Goal: Submit feedback/report problem

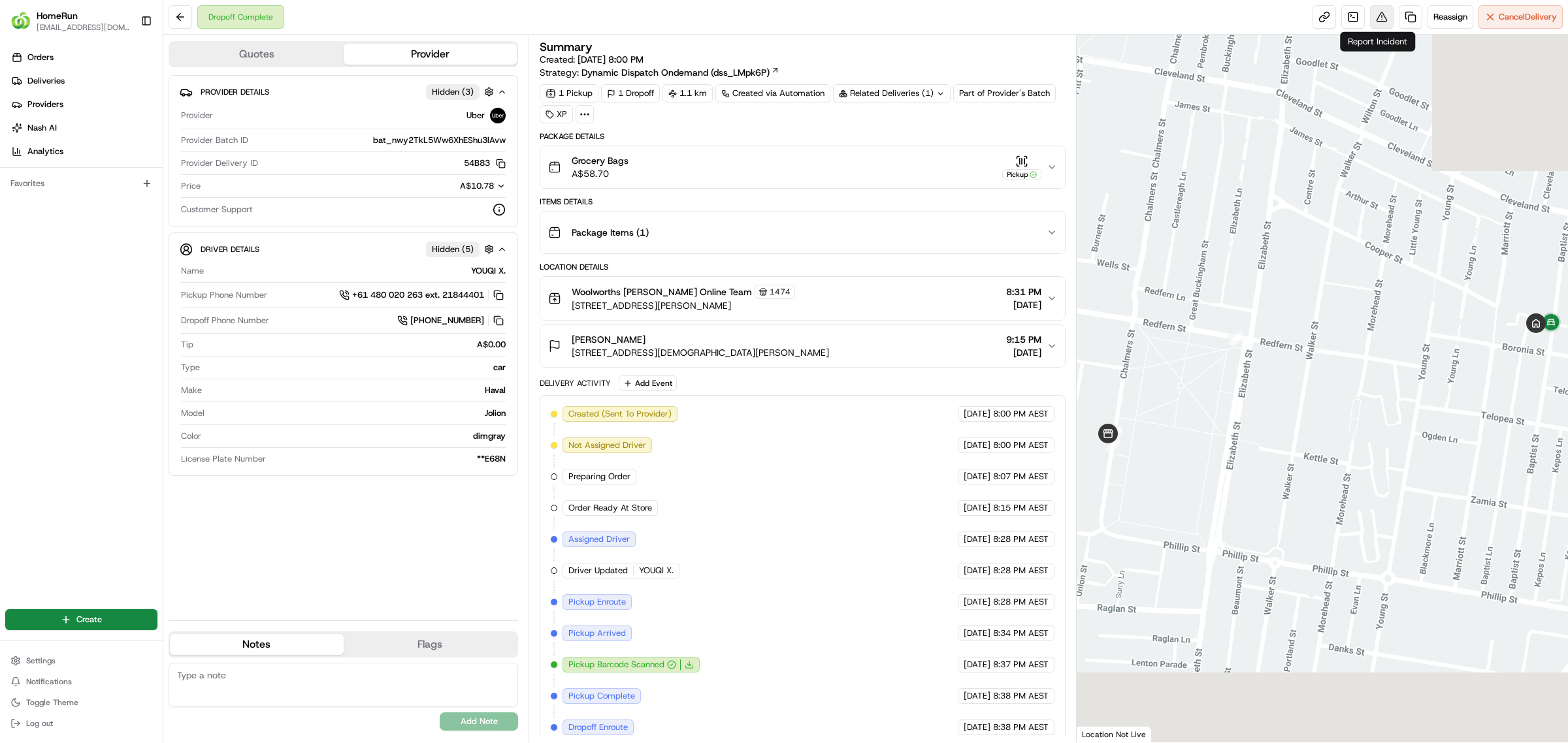
click at [1370, 20] on button at bounding box center [1381, 16] width 24 height 24
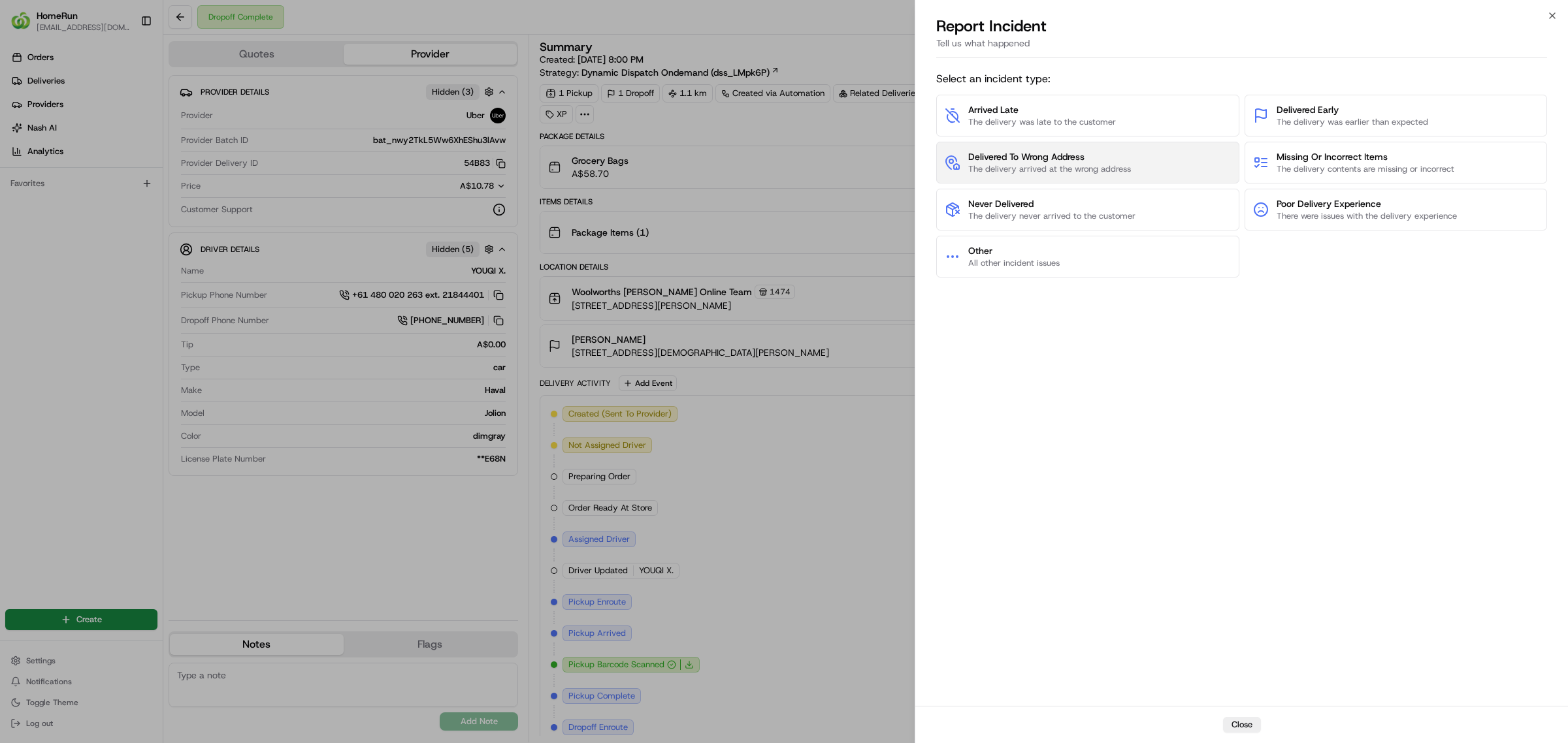
click at [1040, 165] on span "The delivery arrived at the wrong address" at bounding box center [1050, 169] width 163 height 12
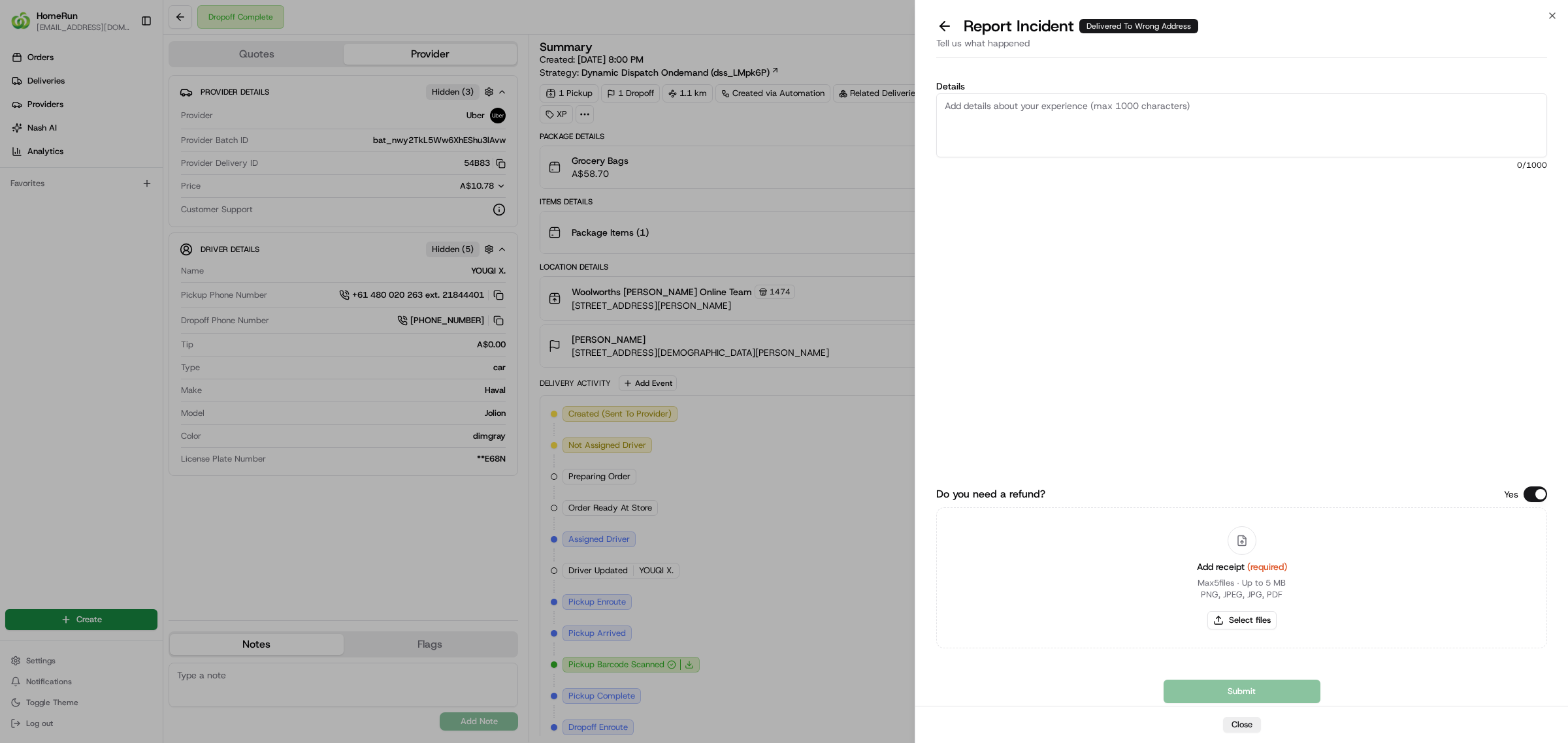
click at [1030, 133] on textarea "Details" at bounding box center [1242, 125] width 611 height 64
paste textarea "Delivered to incorrect address No POD provided"
type textarea "Delivered to incorrect address No POD provided"
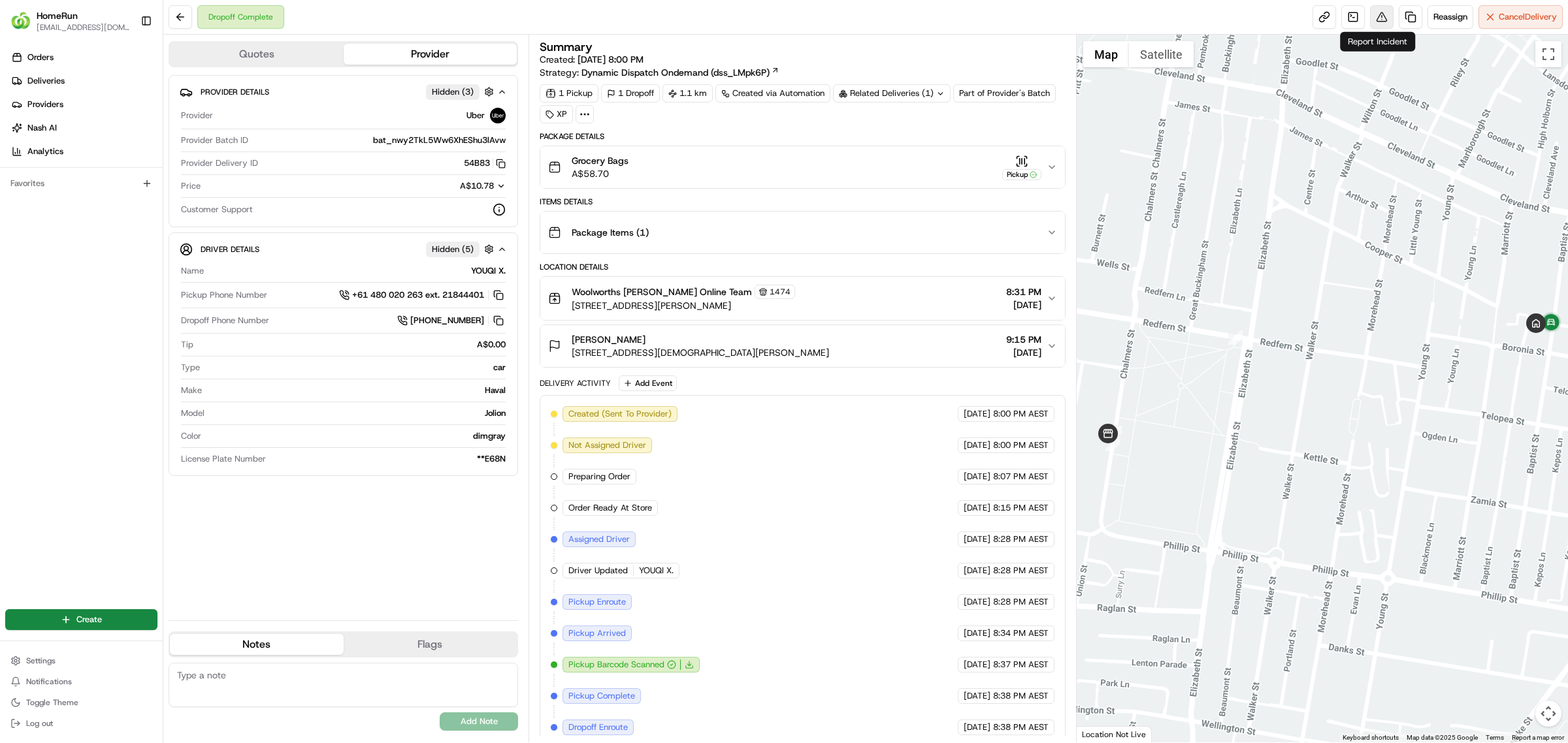
click at [1377, 24] on button at bounding box center [1381, 16] width 24 height 24
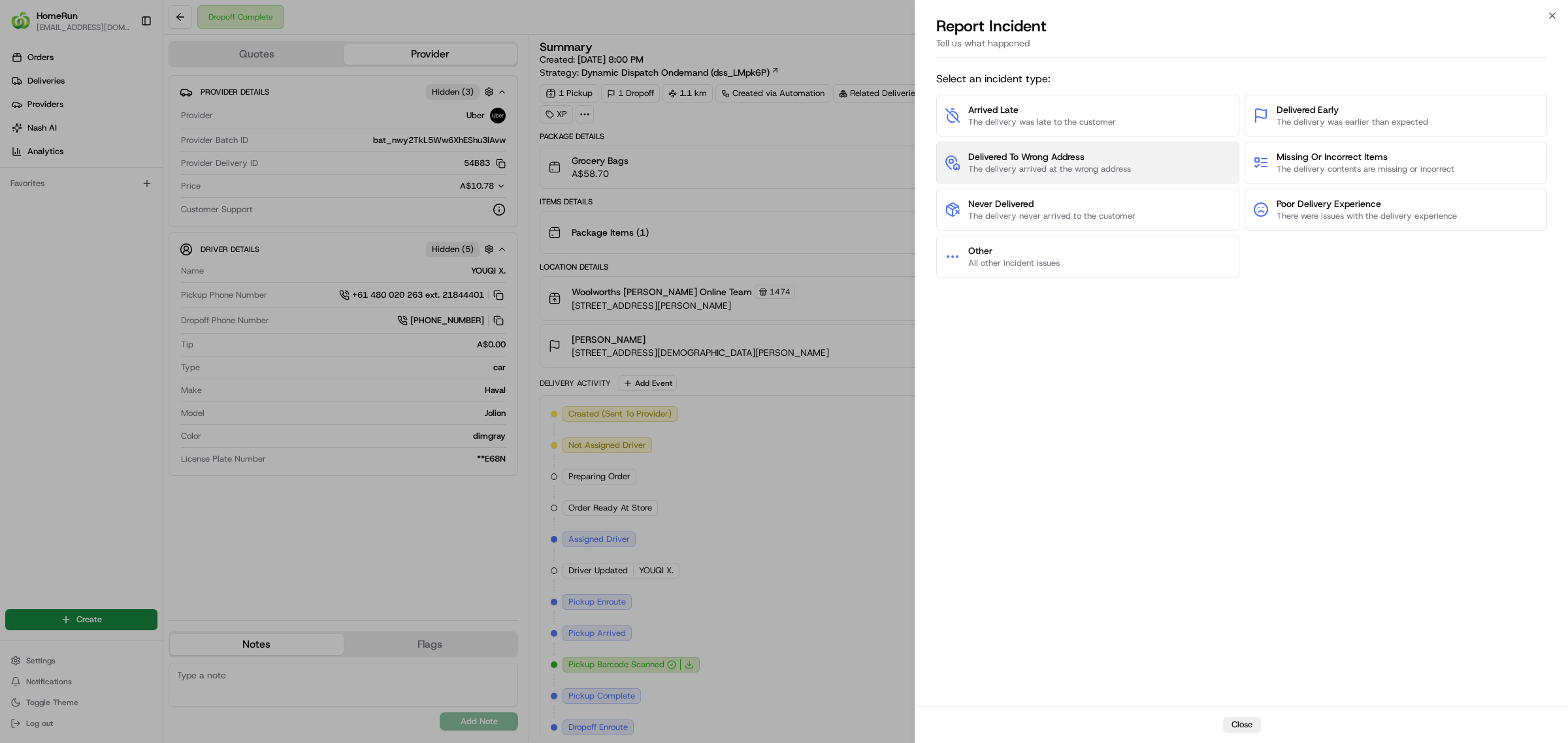
click at [1082, 155] on span "Delivered To Wrong Address" at bounding box center [1050, 157] width 163 height 13
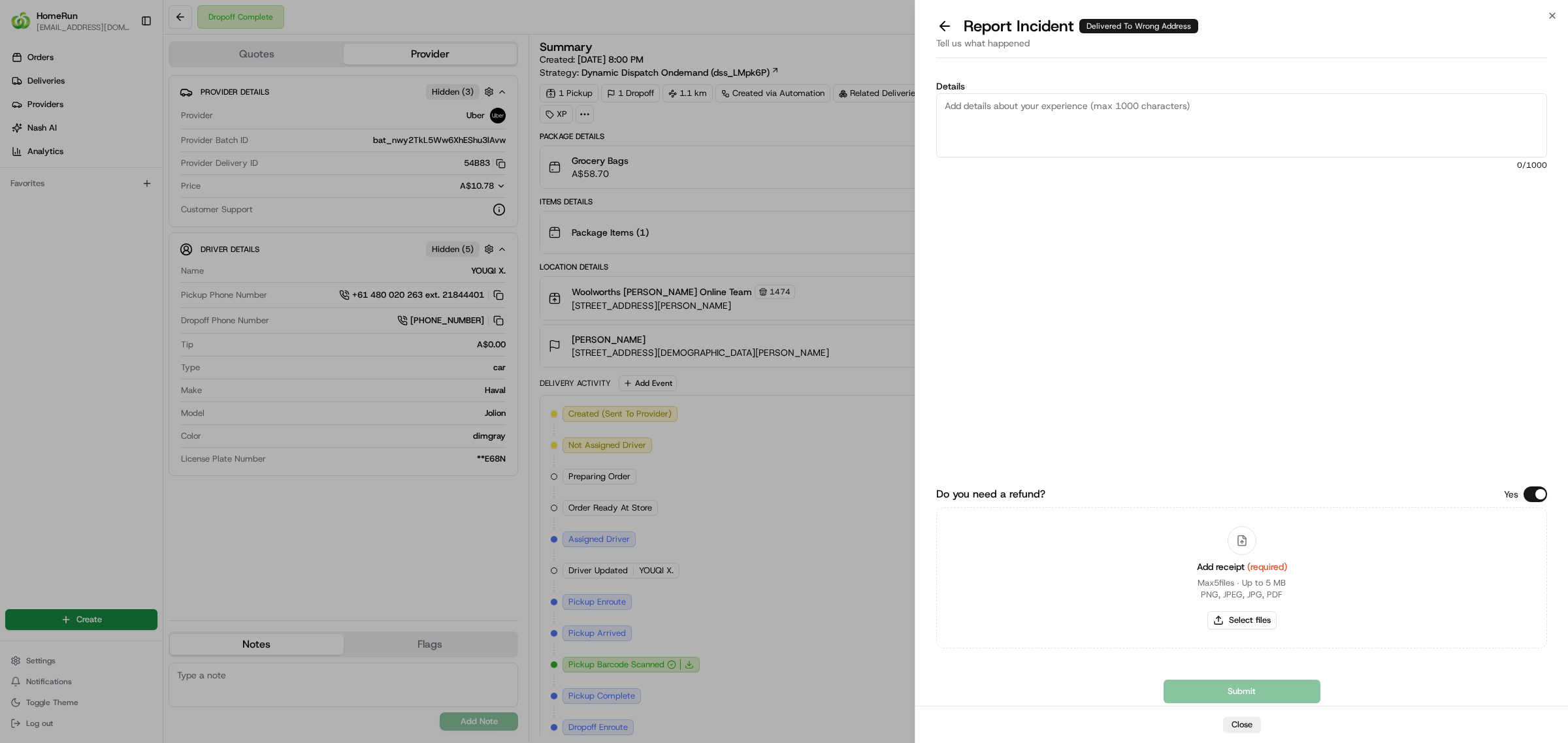
click at [1033, 132] on textarea "Details" at bounding box center [1242, 125] width 611 height 64
paste textarea "Delivered to incorrect address No POD provided"
type textarea "Delivered to incorrect address No POD provided"
click at [1236, 627] on button "Select files" at bounding box center [1242, 620] width 69 height 19
type input "C:\fakepath\265254596.pdf"
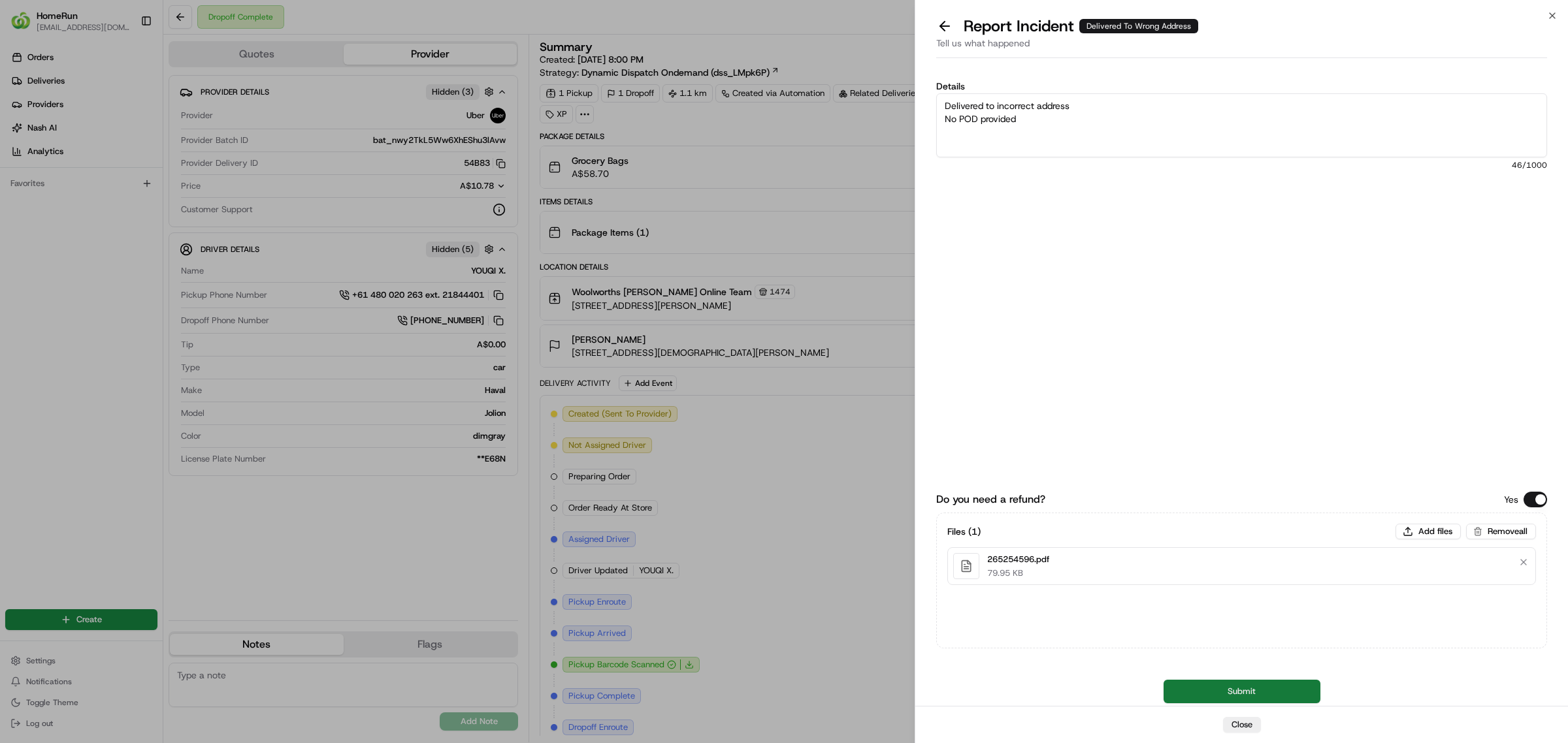
click at [1207, 686] on button "Submit" at bounding box center [1242, 691] width 157 height 24
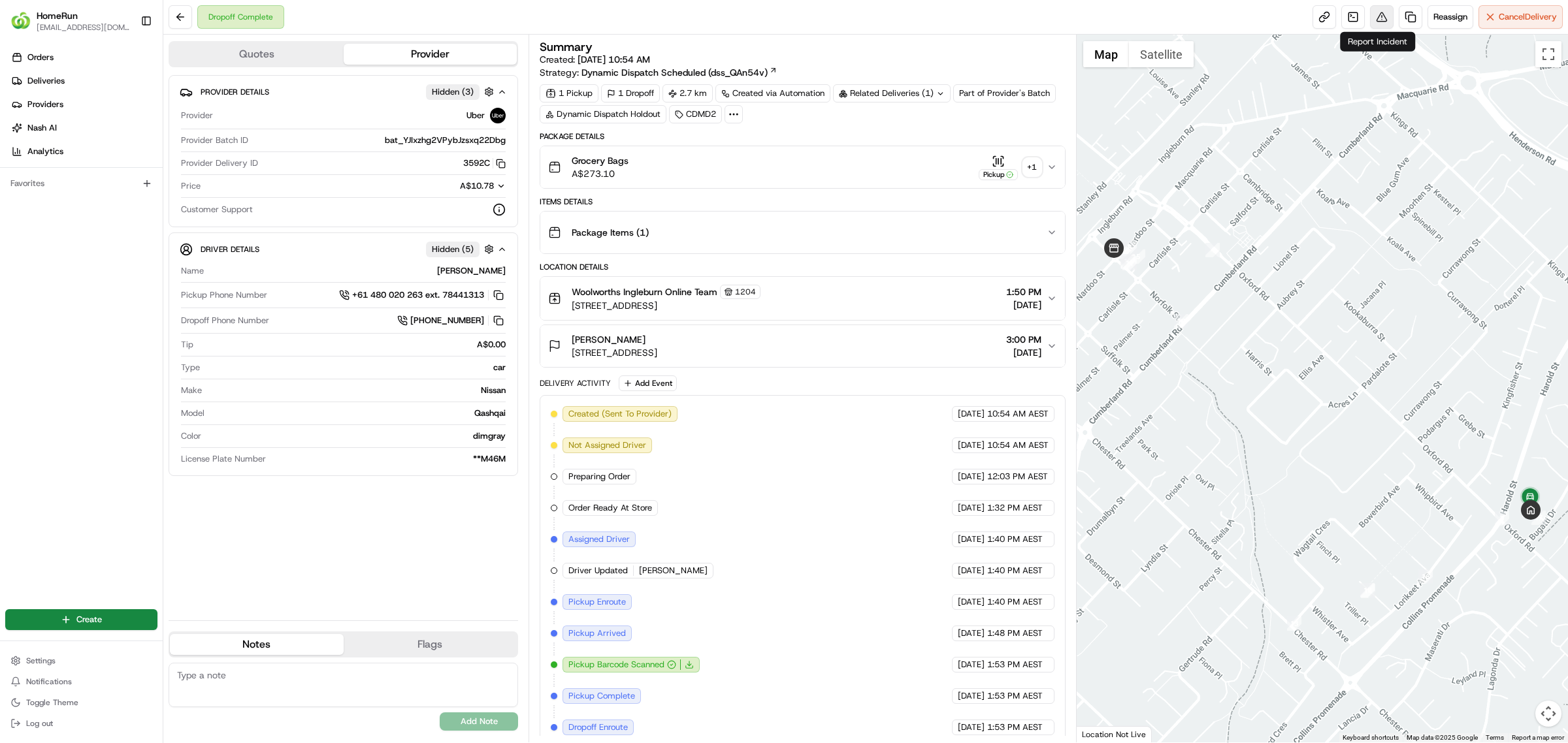
click at [1386, 20] on button at bounding box center [1381, 16] width 24 height 24
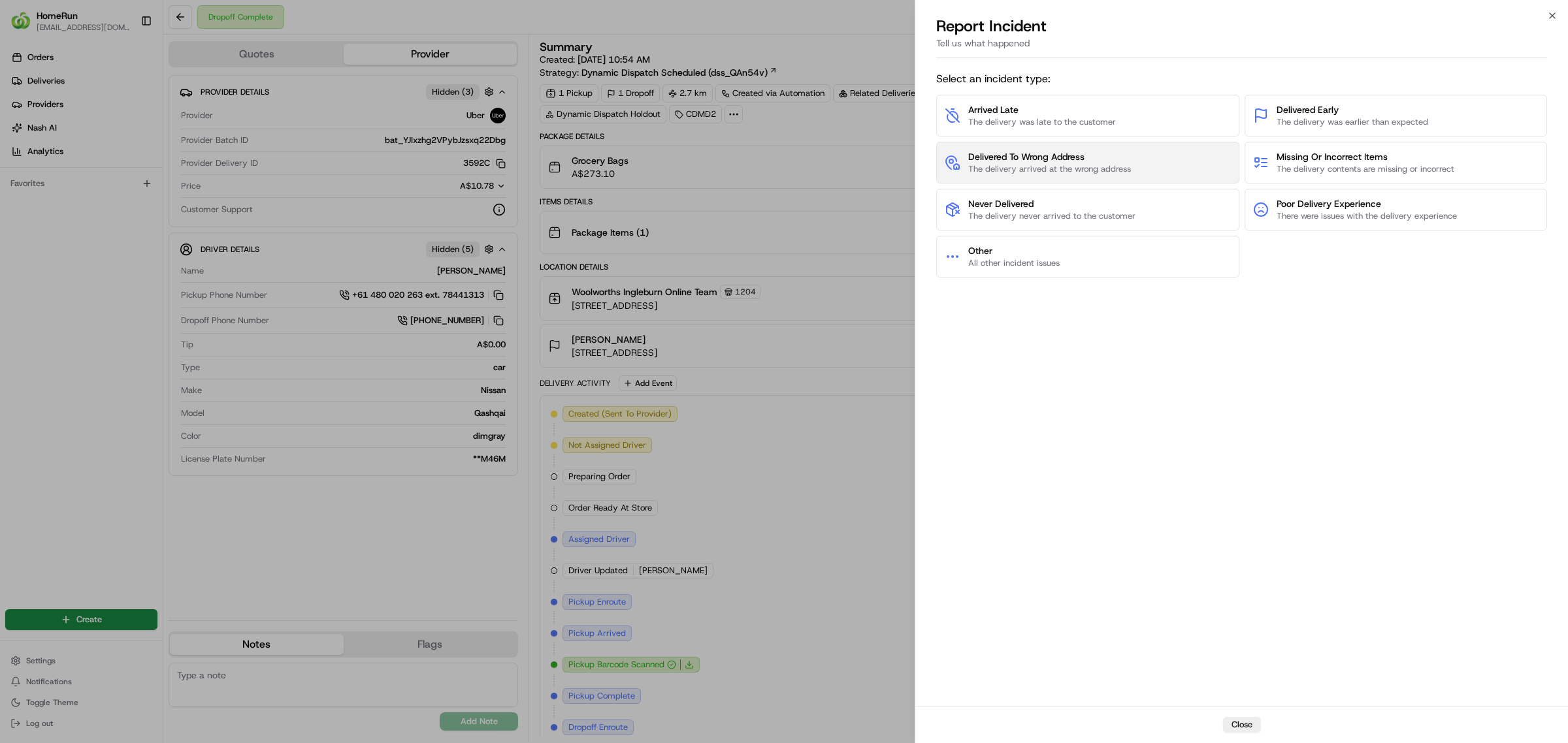
click at [1069, 159] on span "Delivered To Wrong Address" at bounding box center [1050, 157] width 163 height 13
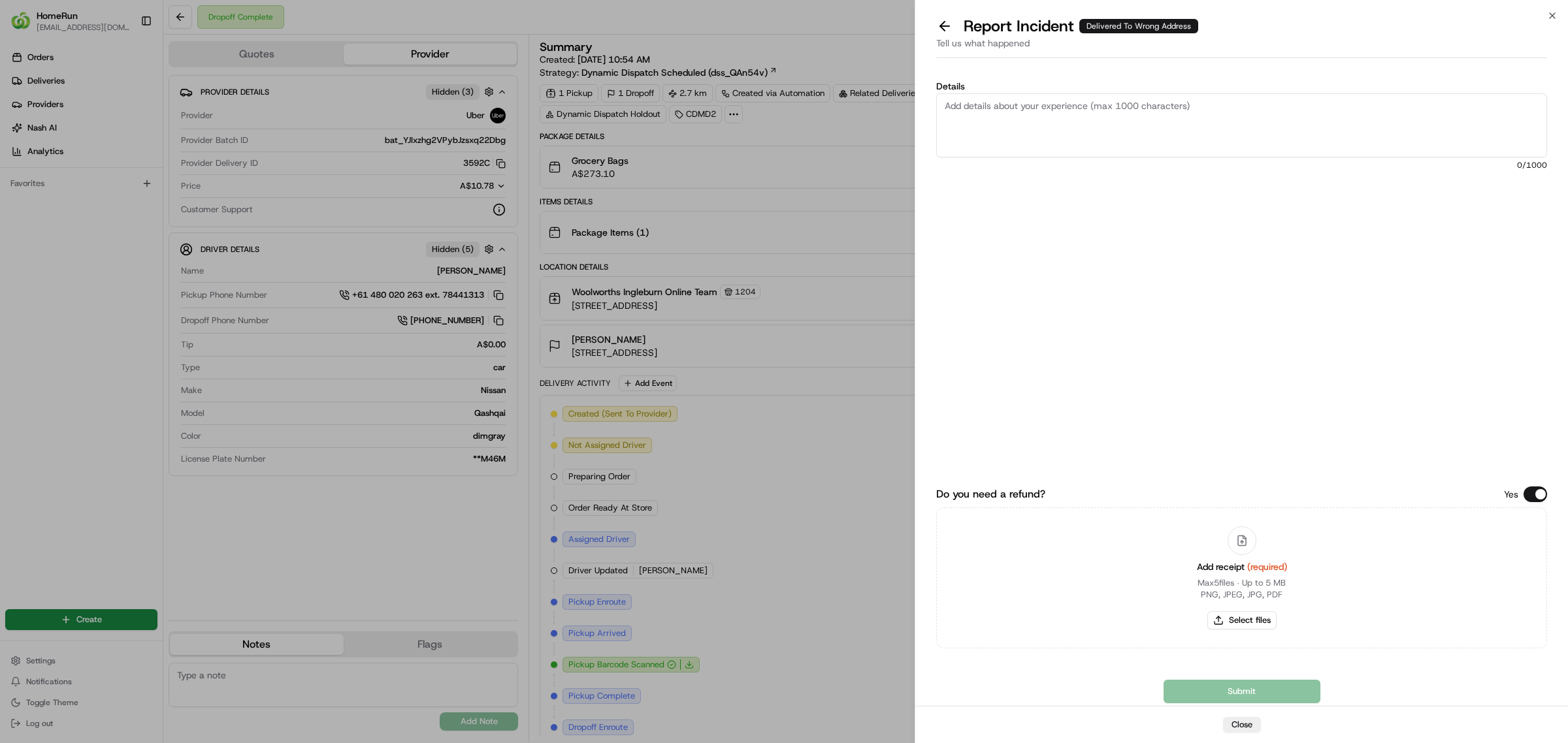
click at [1076, 123] on textarea "Details" at bounding box center [1242, 125] width 611 height 64
paste textarea "Delivered to incorrect address POD does not match previous pics."
type textarea "Delivered to incorrect address POD does not match previous pics."
click at [1228, 613] on button "Select files" at bounding box center [1242, 620] width 69 height 19
click at [1223, 614] on button "Select files" at bounding box center [1242, 620] width 69 height 19
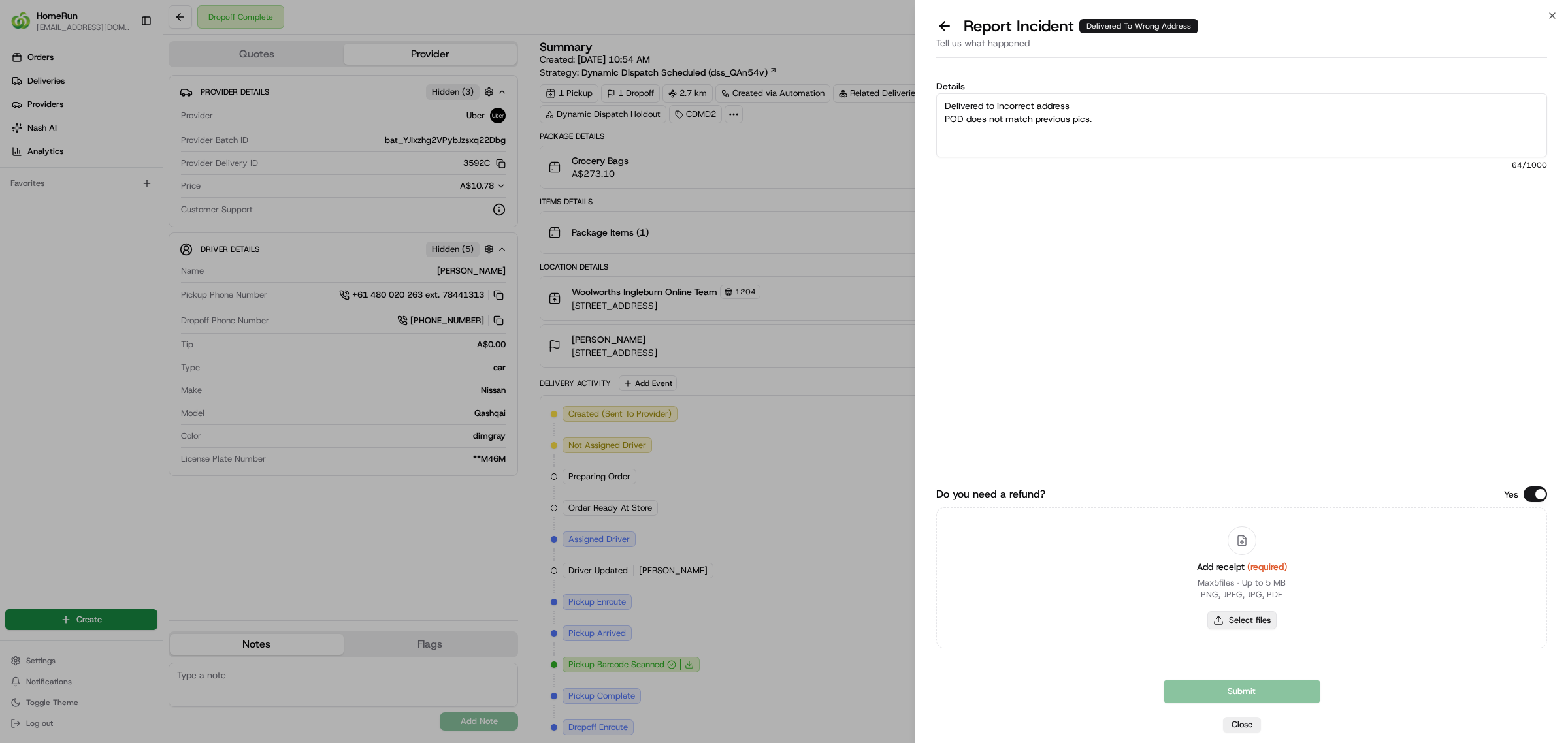
type input "C:\fakepath\265145991.pdf"
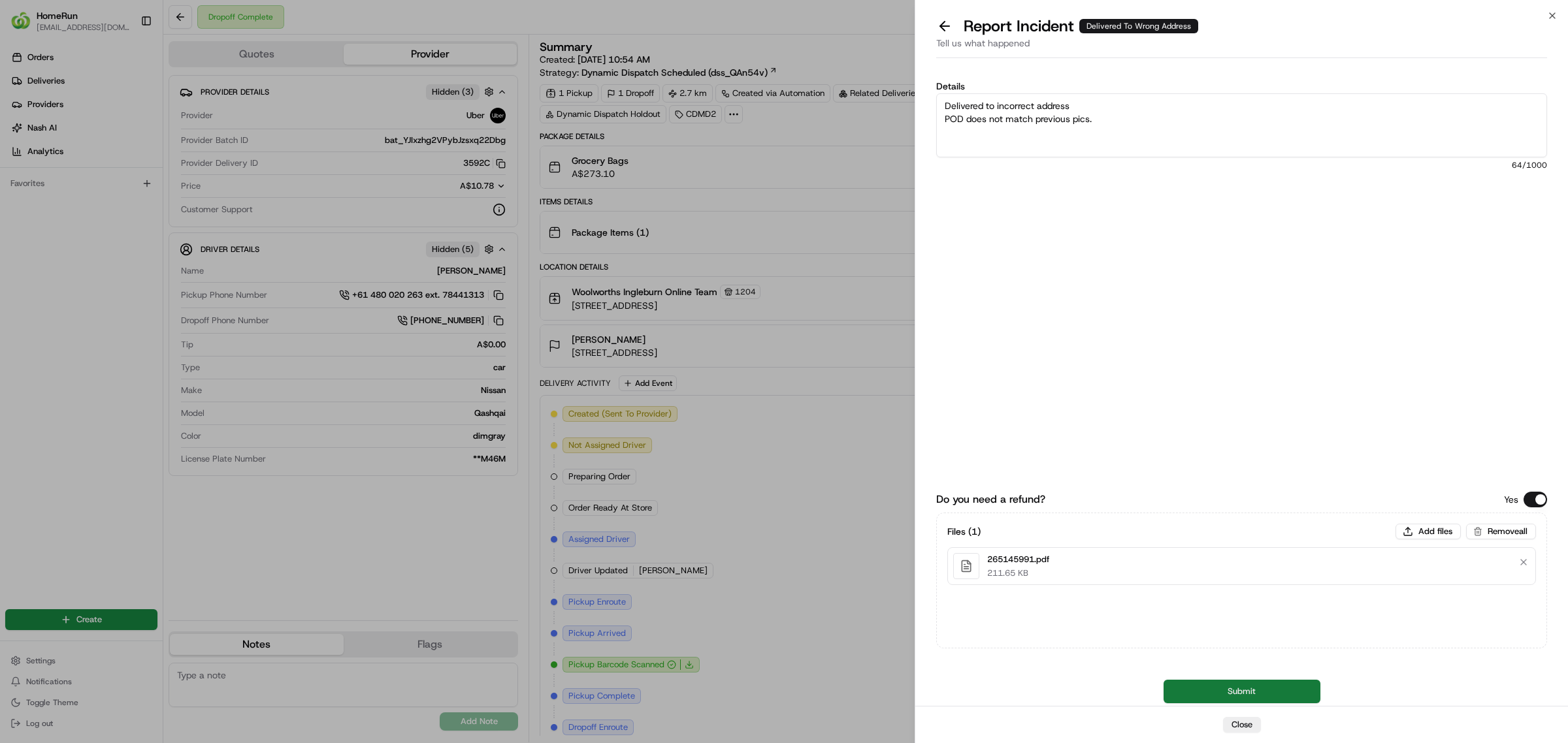
click at [1189, 685] on button "Submit" at bounding box center [1242, 691] width 157 height 24
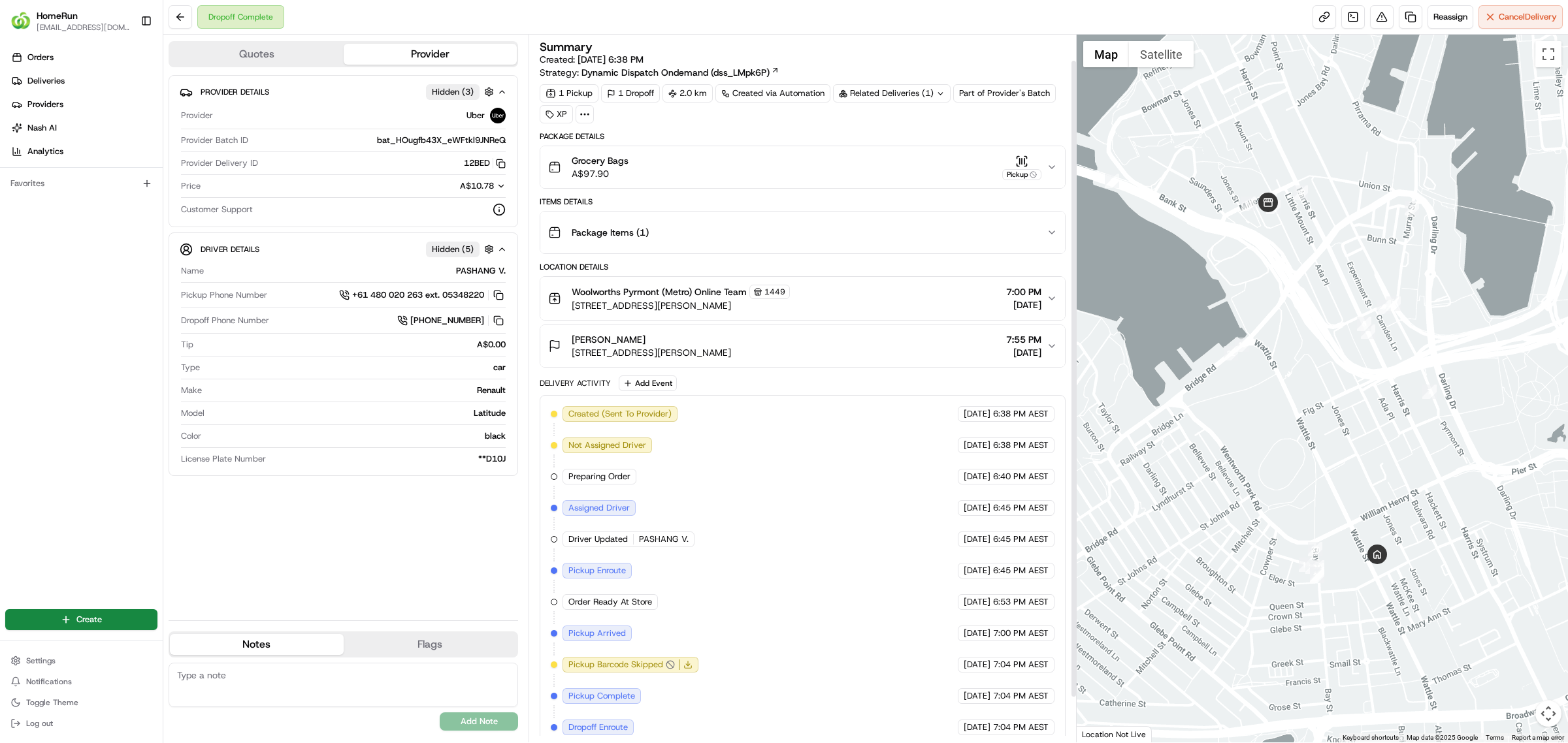
scroll to position [79, 0]
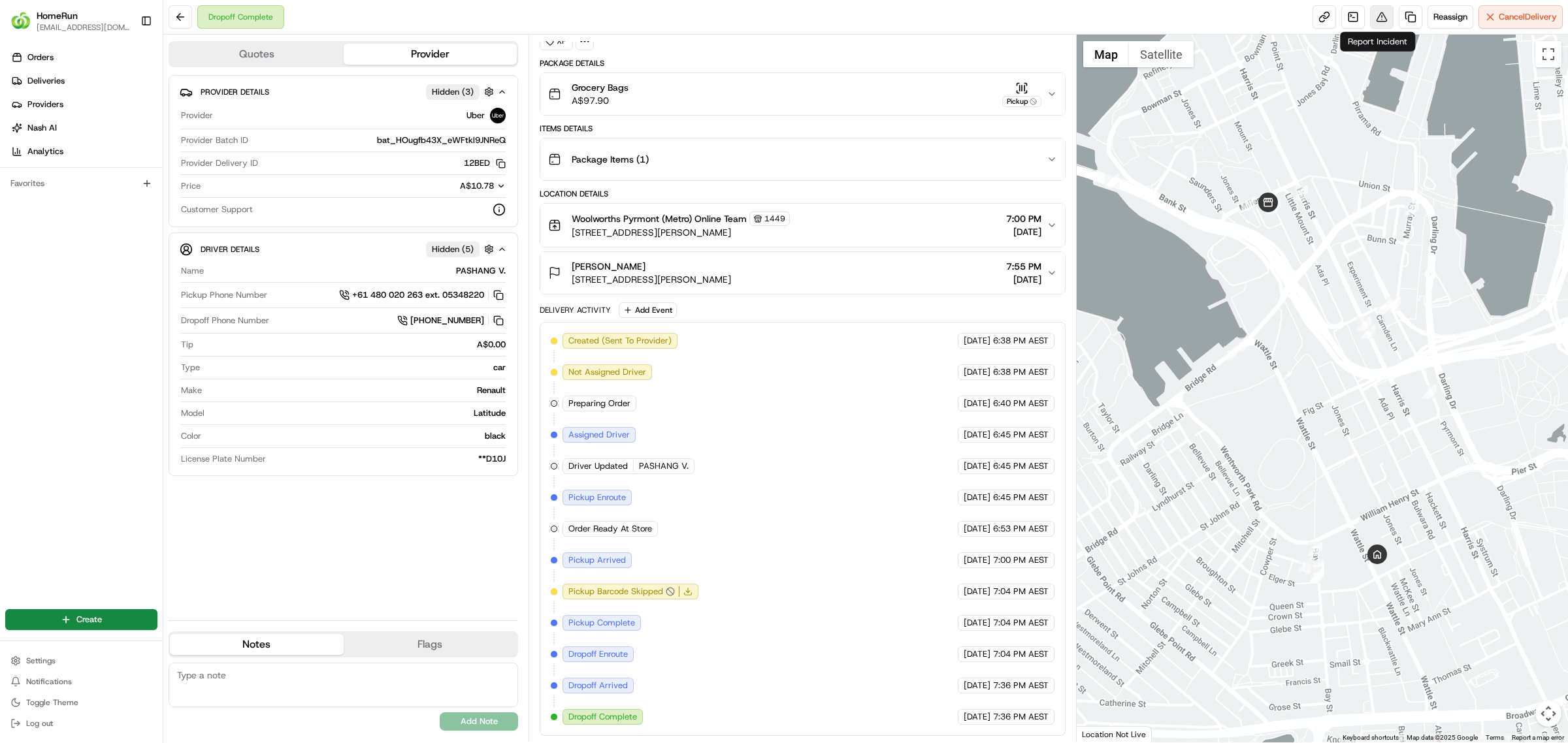
click at [1383, 14] on button at bounding box center [1381, 16] width 24 height 24
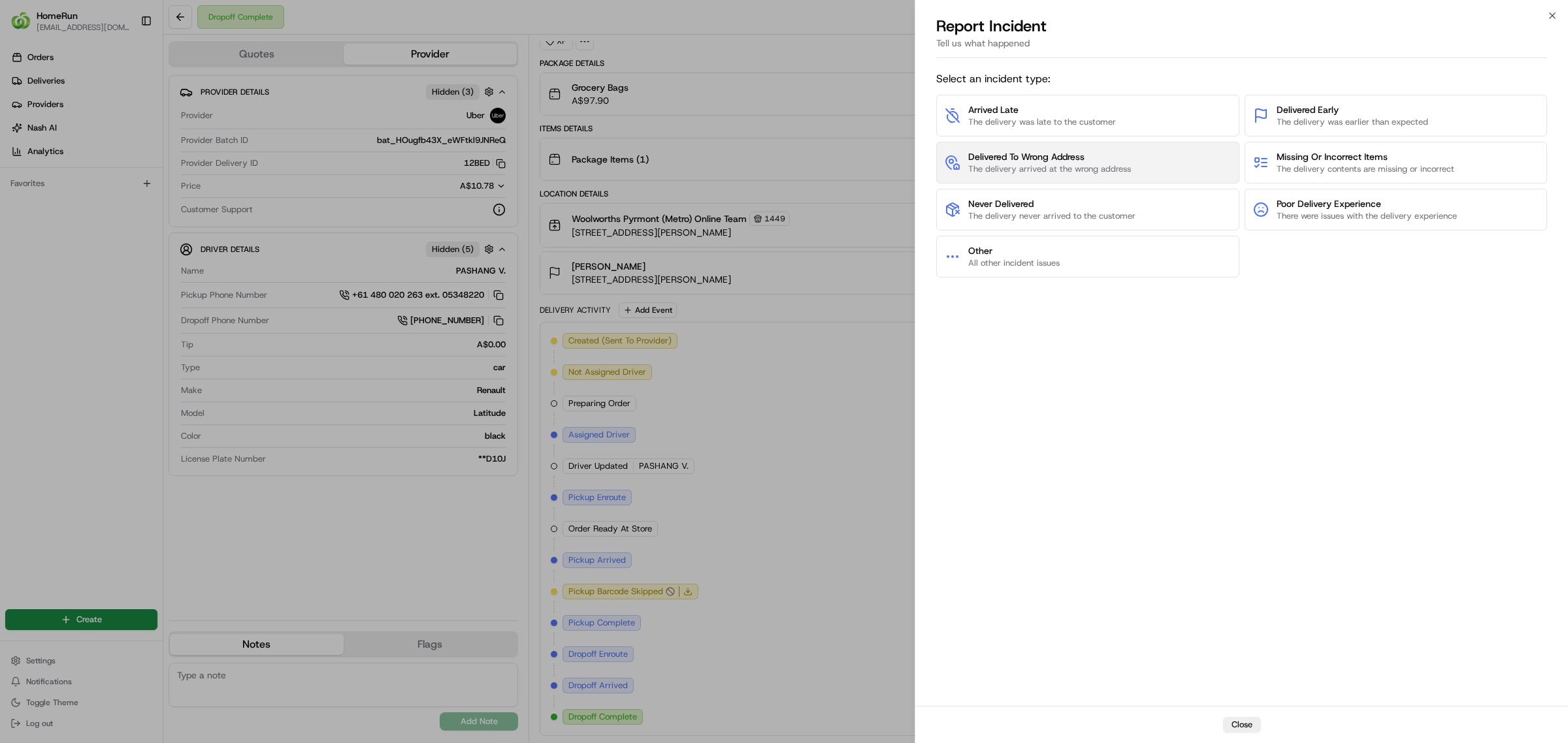
click at [1067, 151] on span "Delivered To Wrong Address" at bounding box center [1050, 157] width 163 height 13
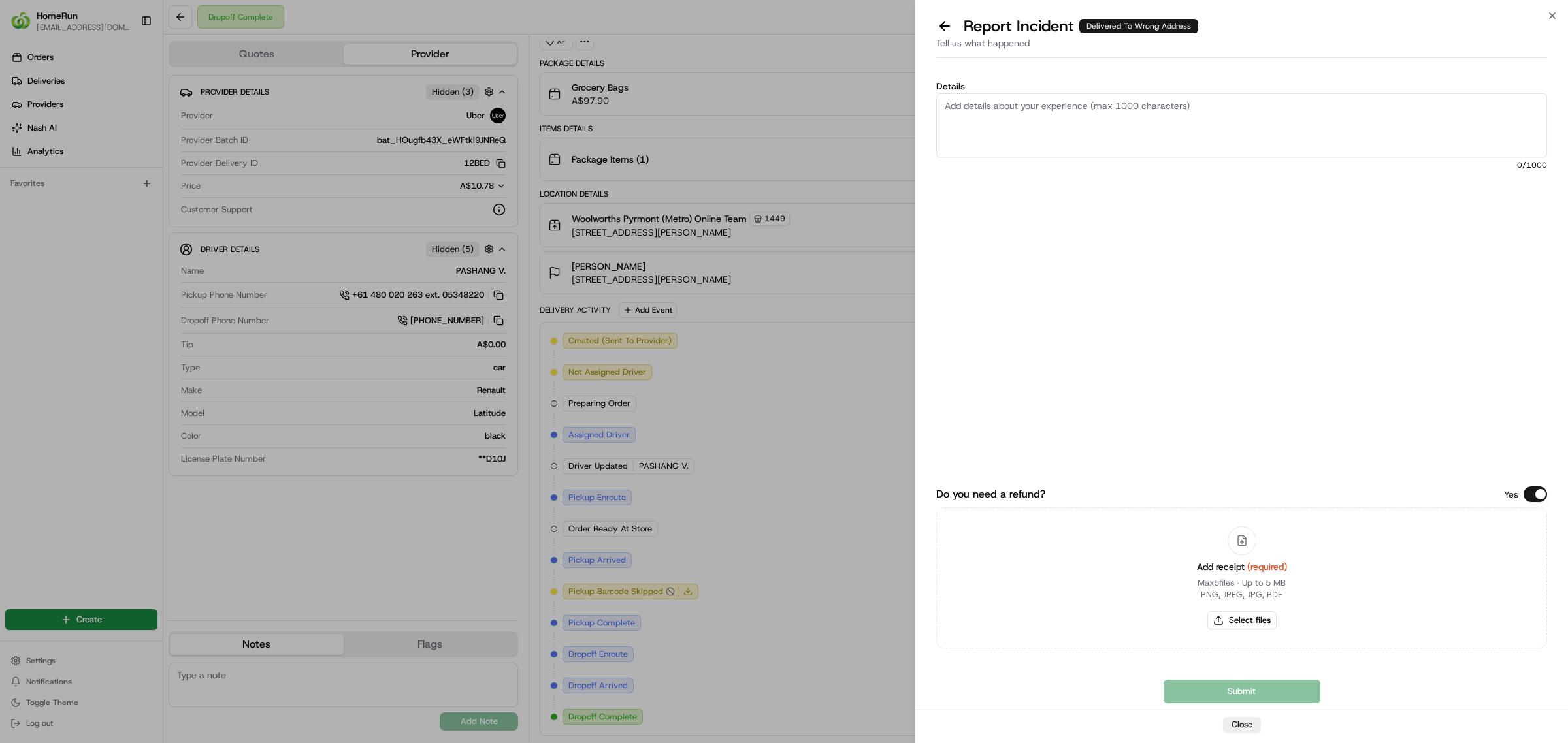
click at [1042, 139] on textarea "Details" at bounding box center [1242, 125] width 611 height 64
paste textarea "258753753"
type textarea "258753753"
click at [1052, 121] on textarea "Details" at bounding box center [1242, 125] width 611 height 64
paste textarea "Delivered to incorrect address POD is not helpful."
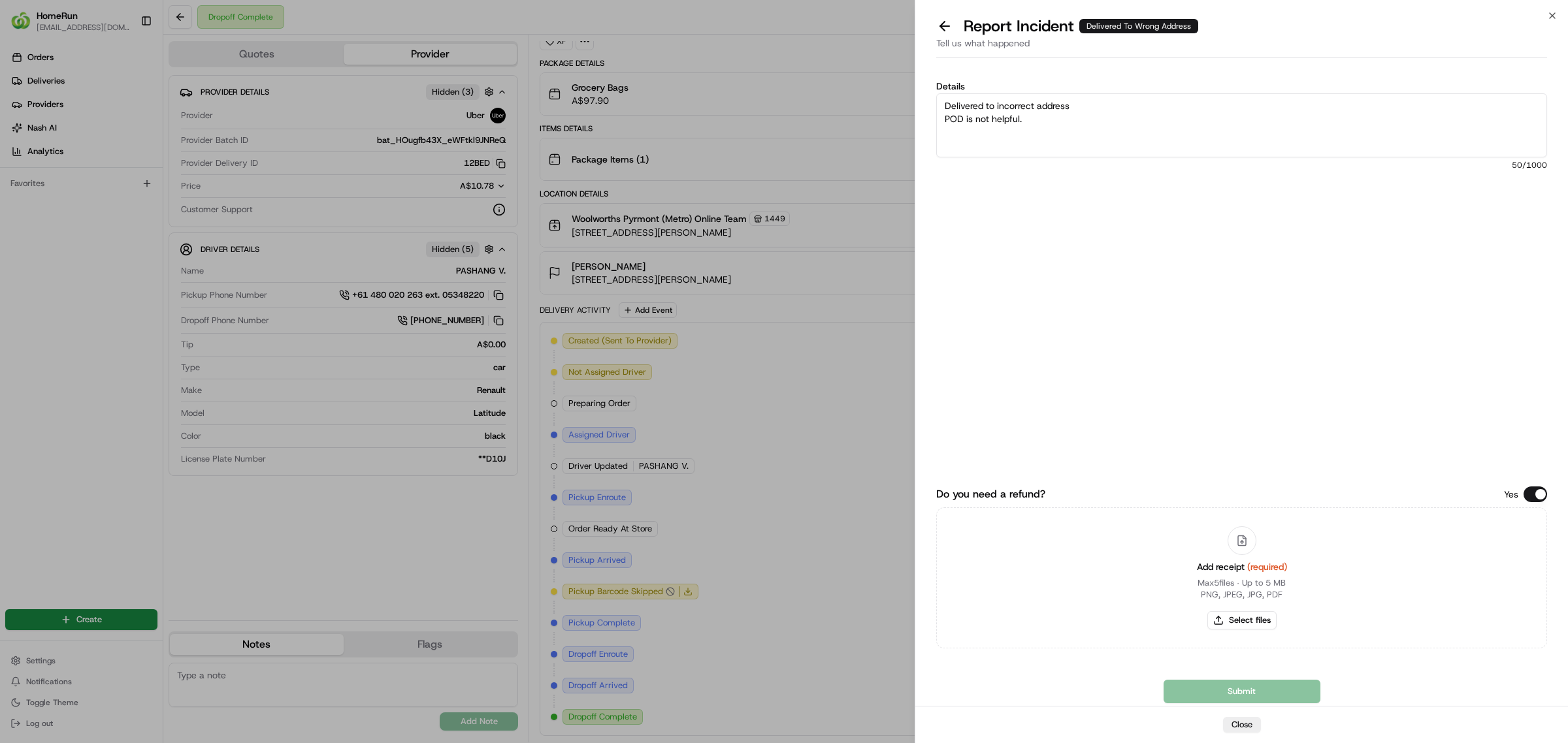
drag, startPoint x: 1039, startPoint y: 134, endPoint x: 789, endPoint y: 60, distance: 260.7
click at [791, 60] on body "HomeRun avi1@woolworths.com.au Toggle Sidebar Orders Deliveries Providers Nash …" at bounding box center [784, 371] width 1568 height 743
paste textarea "No POD provided"
type textarea "Delivered to incorrect address No POD provided"
click at [1249, 615] on button "Select files" at bounding box center [1242, 620] width 69 height 19
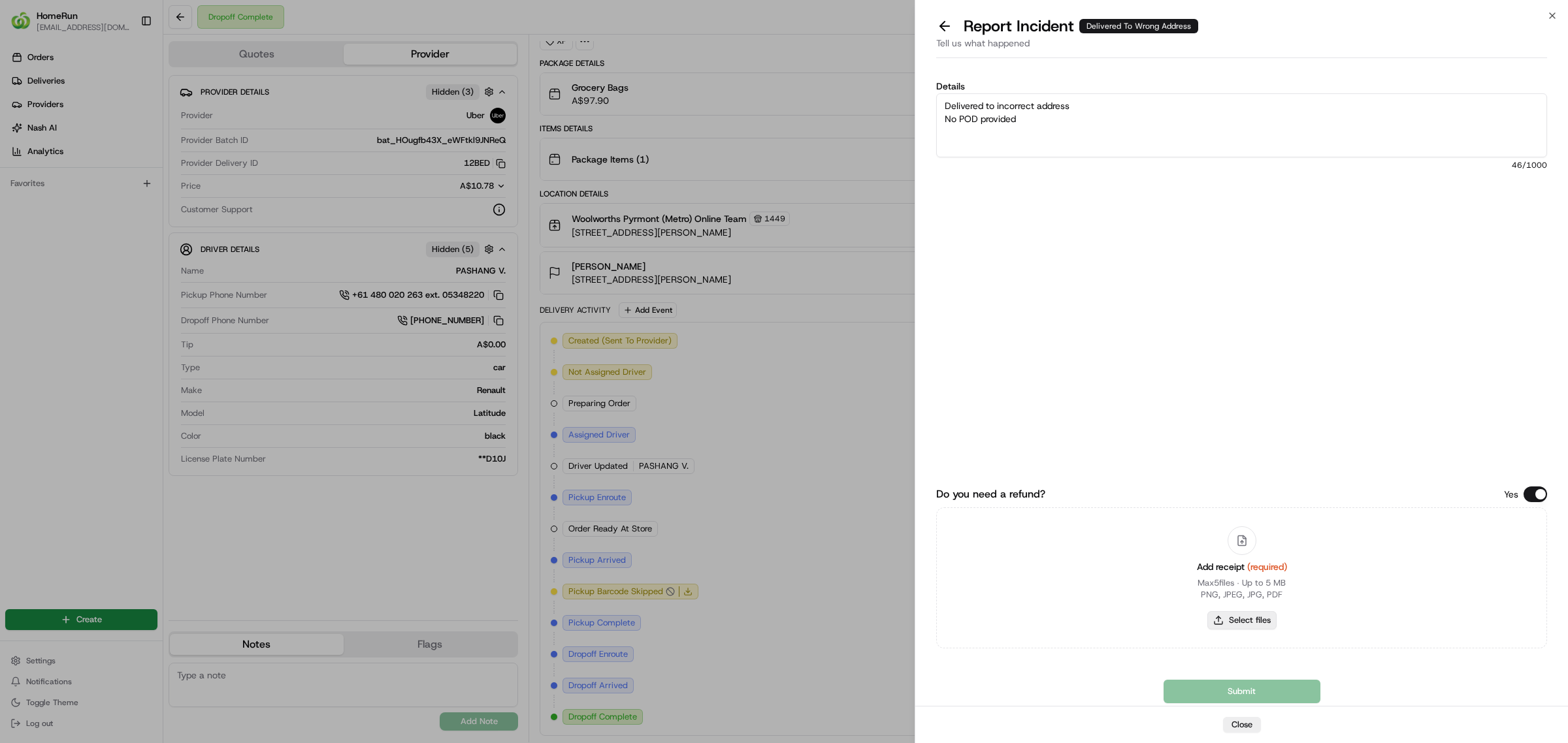
click at [1250, 625] on button "Select files" at bounding box center [1242, 620] width 69 height 19
type input "C:\fakepath\258753753.pdf"
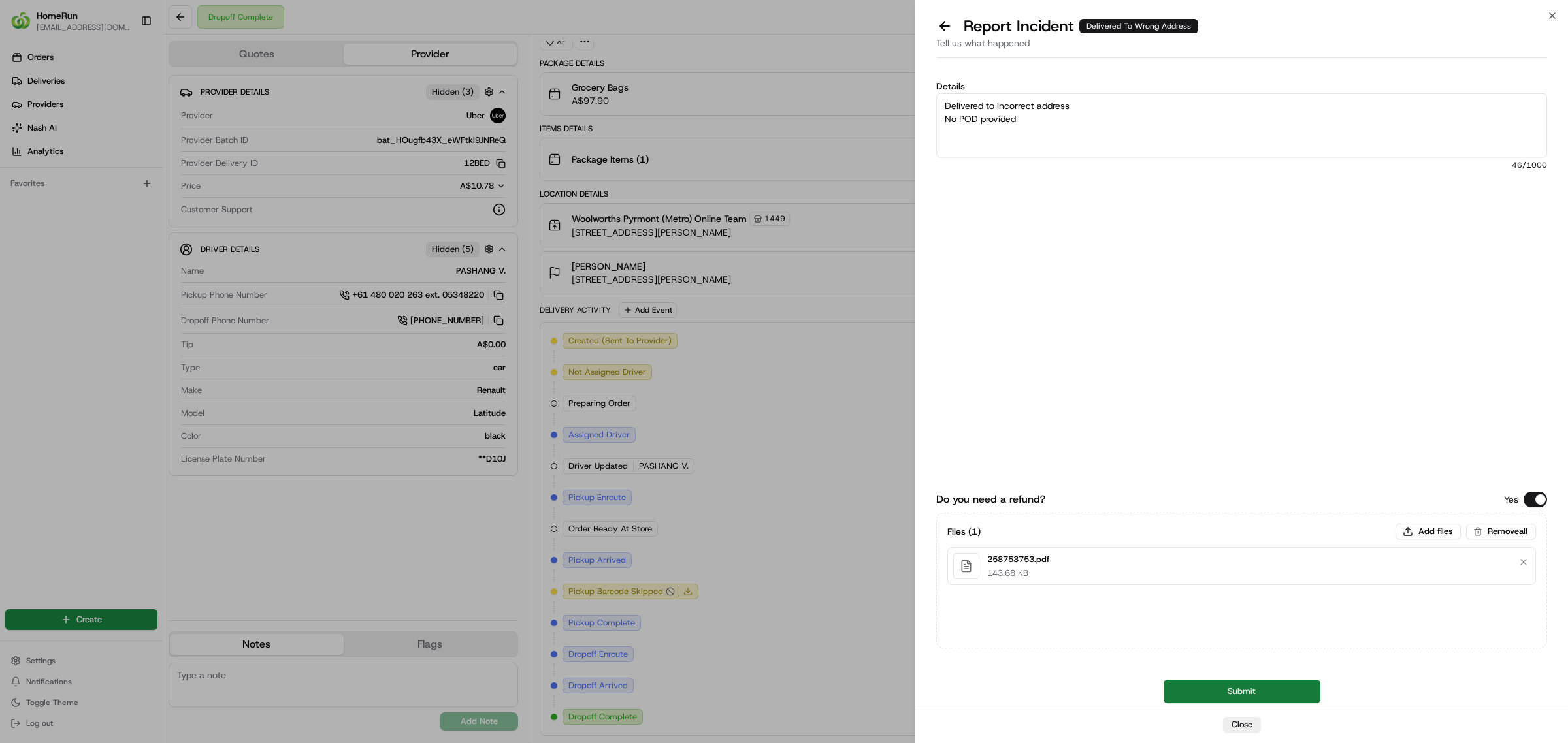
drag, startPoint x: 1236, startPoint y: 684, endPoint x: 1219, endPoint y: 674, distance: 19.7
click at [1236, 684] on button "Submit" at bounding box center [1242, 691] width 157 height 24
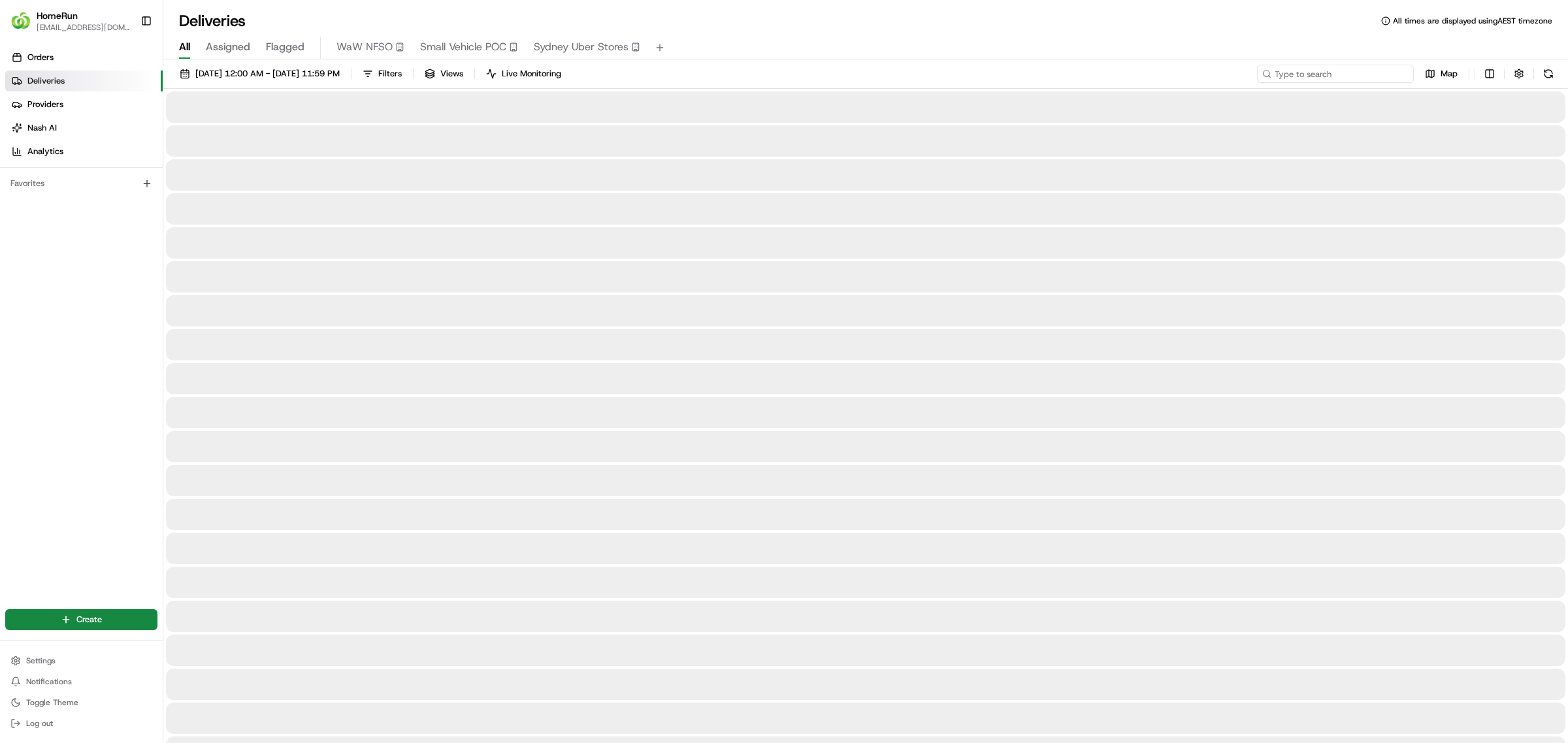
click at [1349, 76] on input at bounding box center [1336, 74] width 157 height 19
paste input "265178082"
type input "265178082"
click at [282, 76] on span "19/08/2025 12:00 AM - 26/08/2025 11:59 PM" at bounding box center [267, 73] width 145 height 12
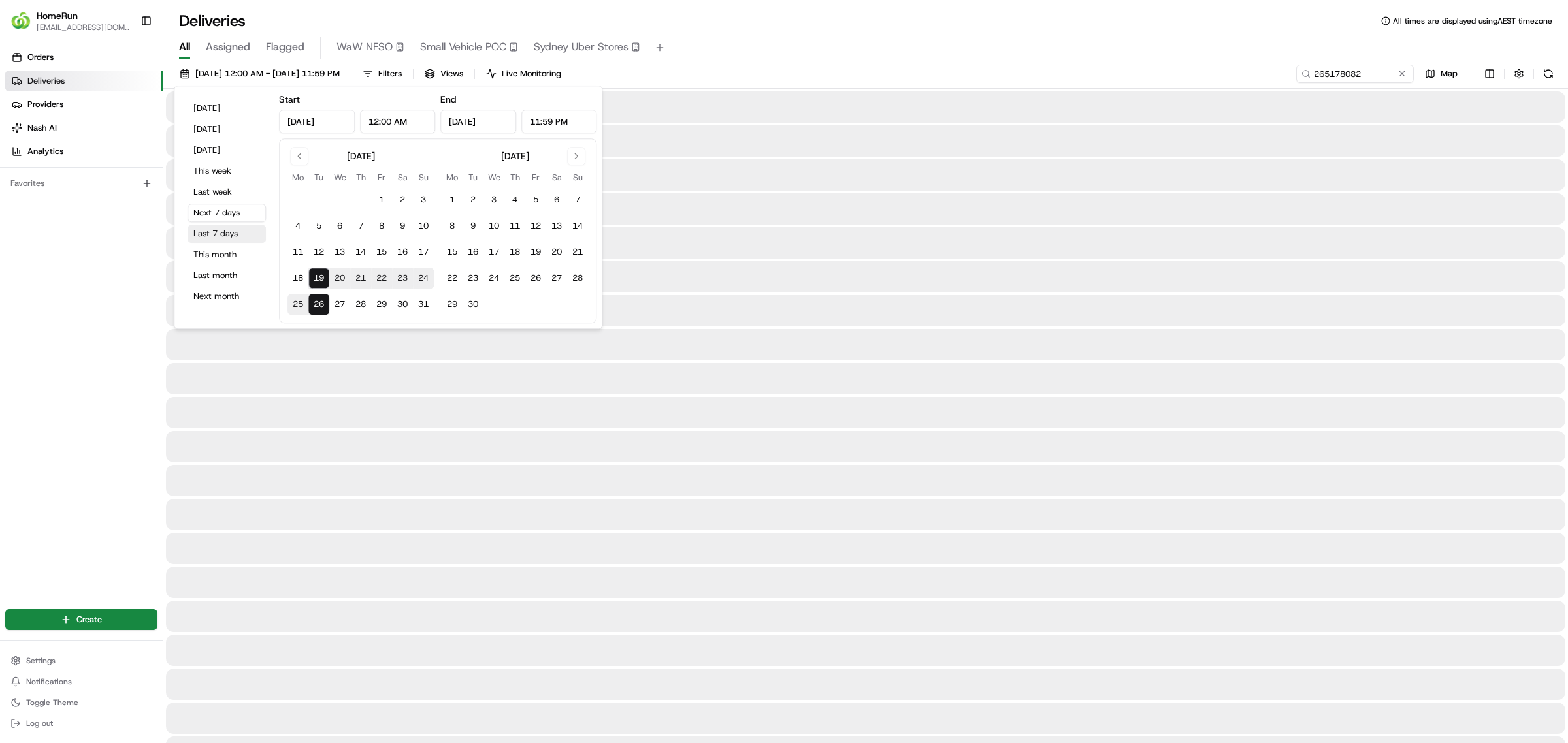
click at [229, 237] on button "Last 7 days" at bounding box center [227, 234] width 78 height 19
type input "Aug 12, 2025"
type input "Aug 19, 2025"
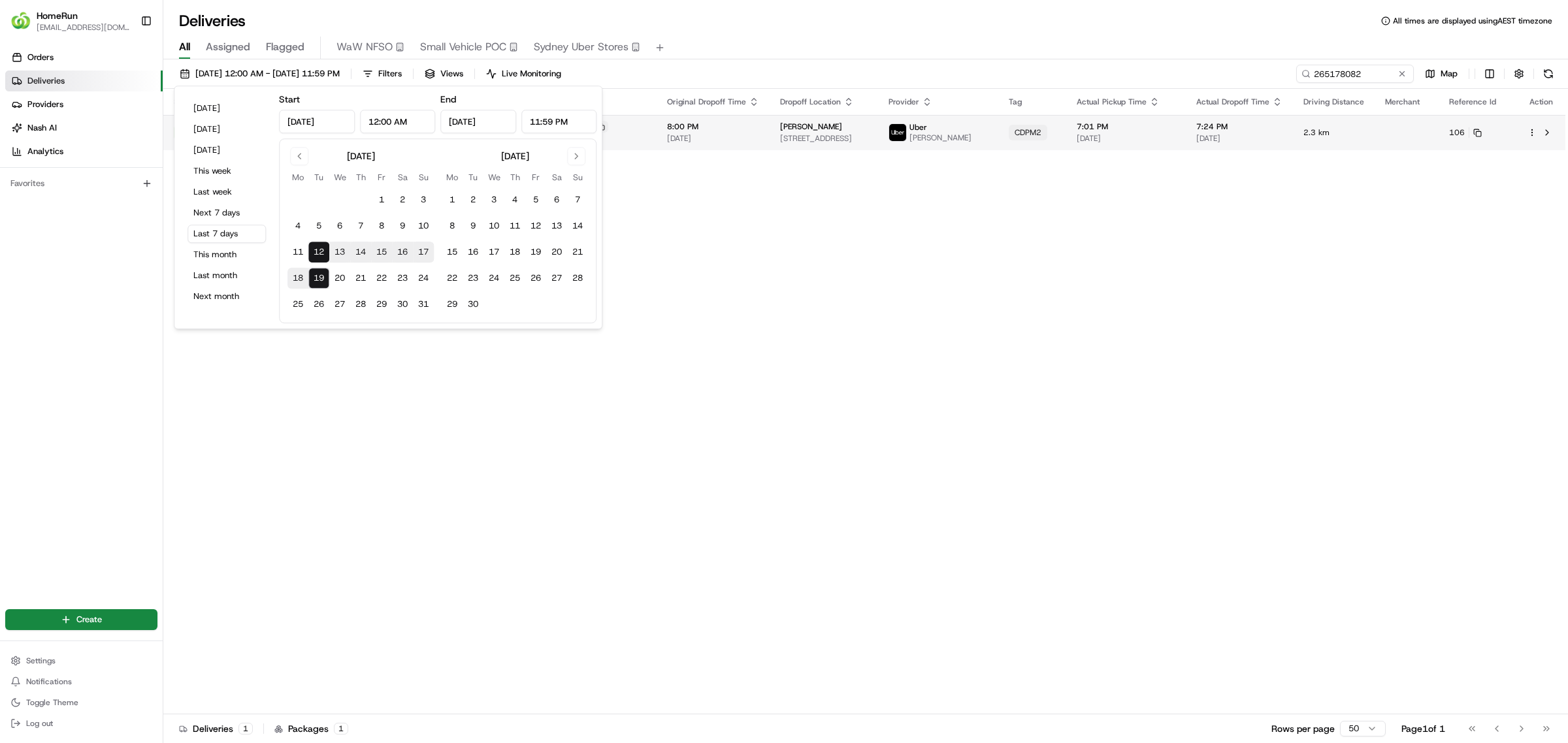
drag, startPoint x: 757, startPoint y: 106, endPoint x: 762, endPoint y: 130, distance: 24.5
click at [770, 112] on th "Dropoff Location" at bounding box center [824, 102] width 109 height 26
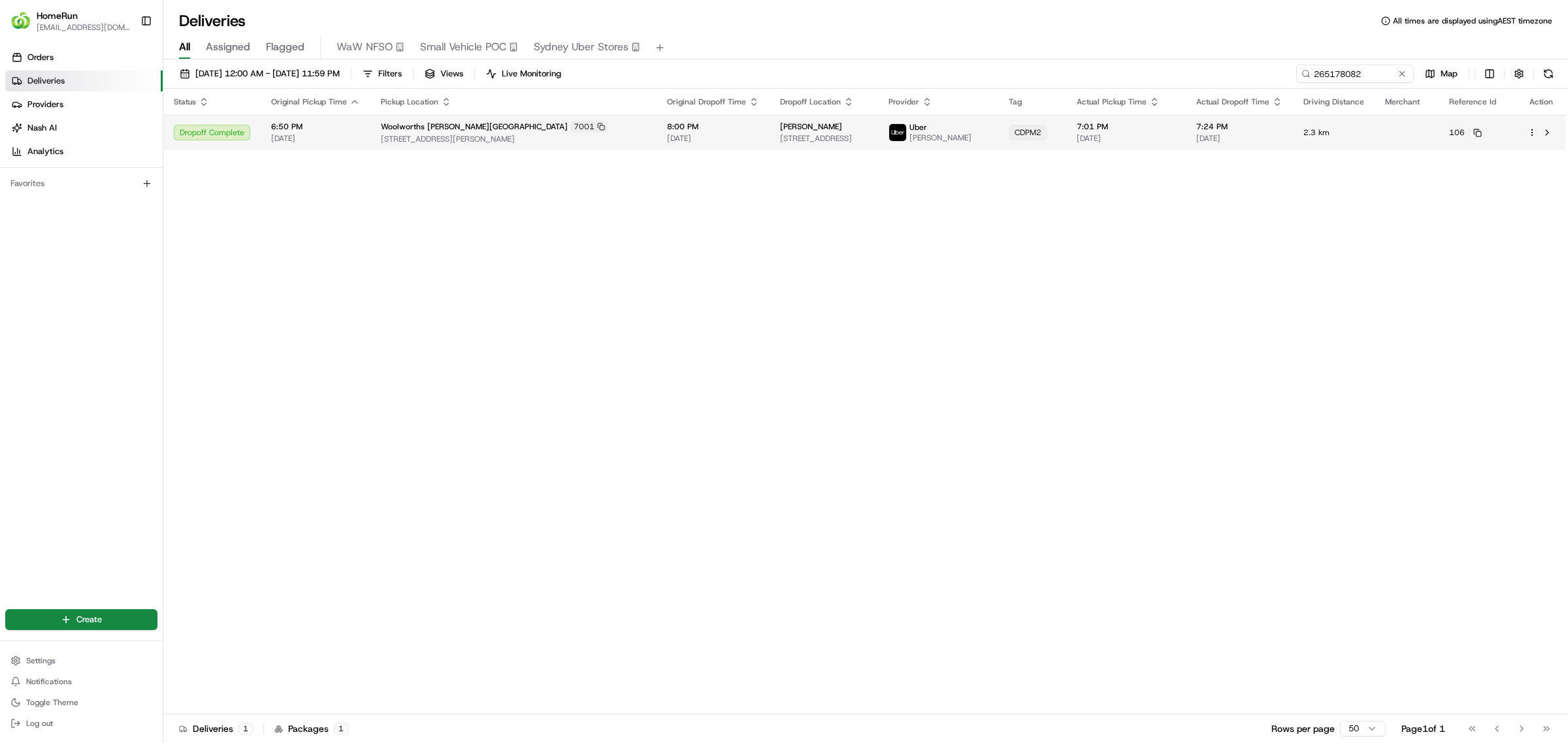
click at [780, 131] on div "Adrian Walton" at bounding box center [825, 127] width 88 height 11
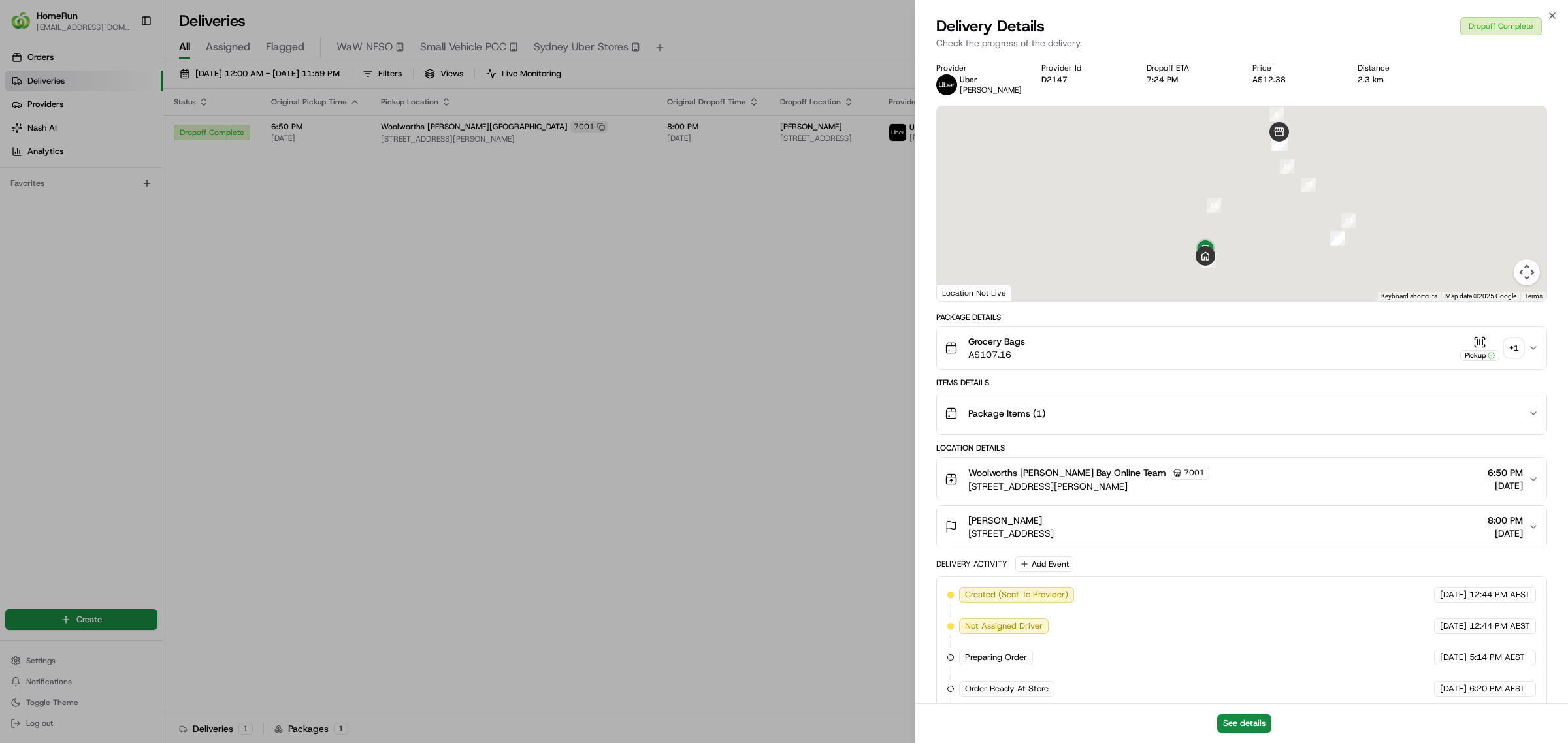
click at [1519, 355] on div "+ 1" at bounding box center [1514, 348] width 19 height 19
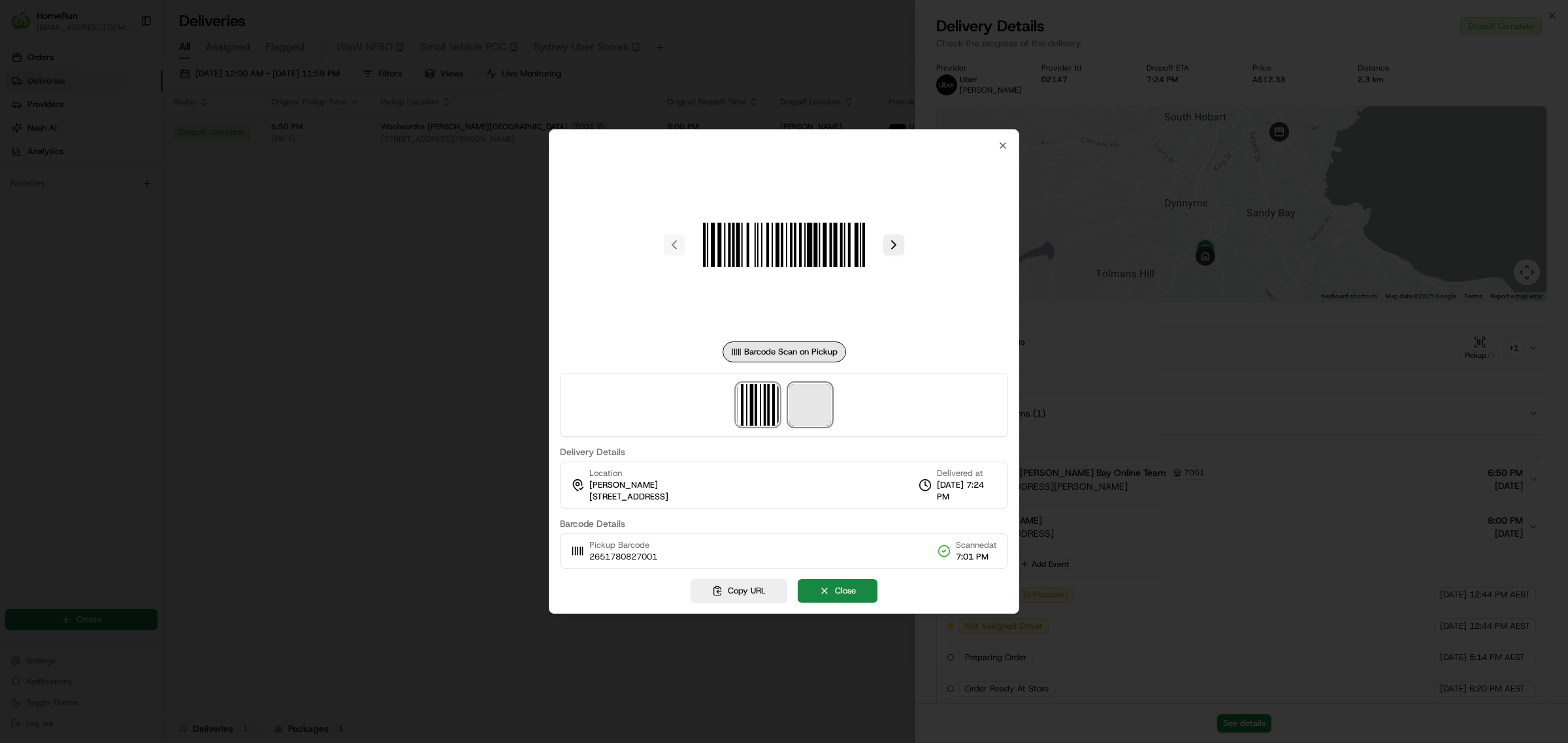
click at [830, 418] on span at bounding box center [810, 405] width 42 height 42
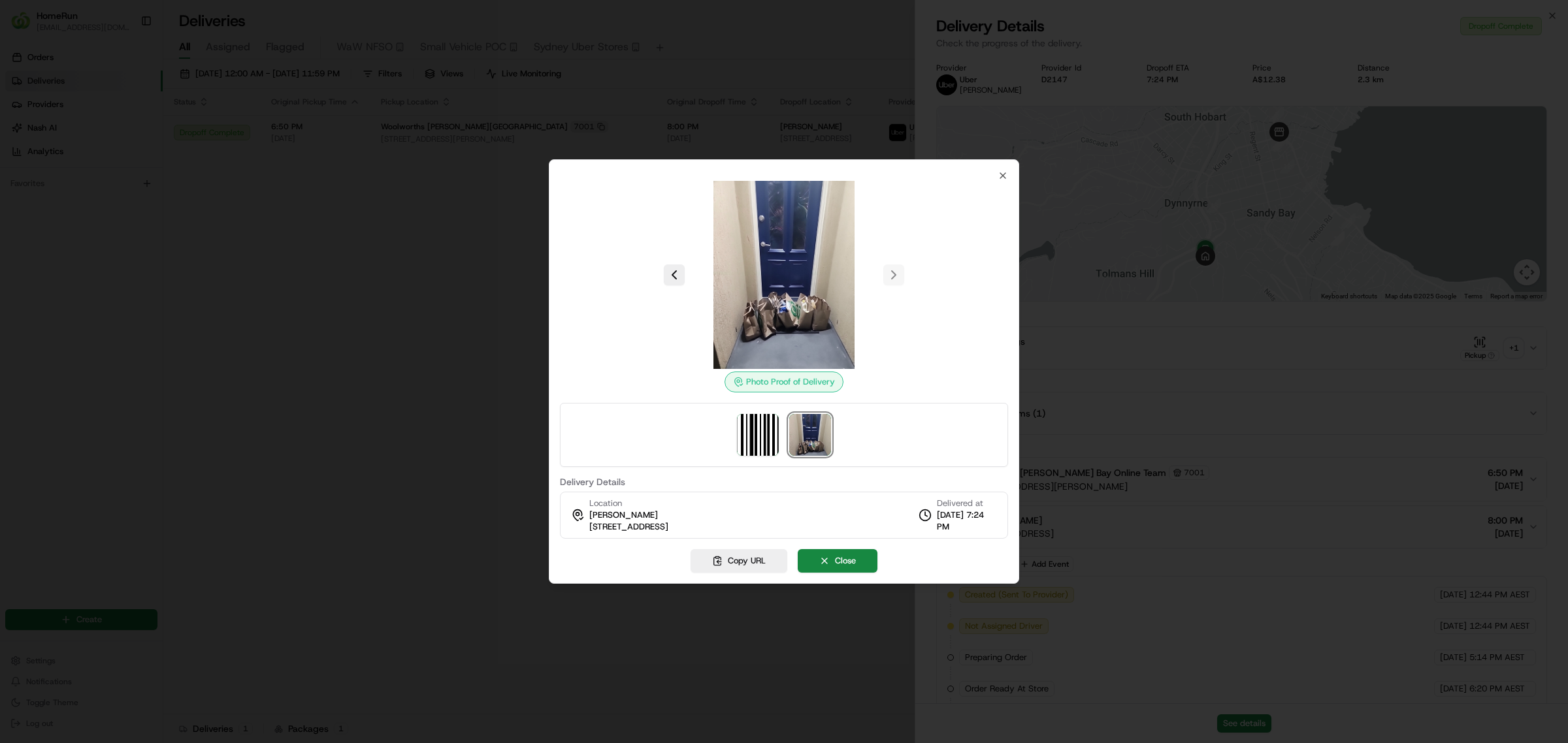
drag, startPoint x: 544, startPoint y: 369, endPoint x: 655, endPoint y: 313, distance: 124.3
click at [544, 368] on div at bounding box center [784, 371] width 1568 height 743
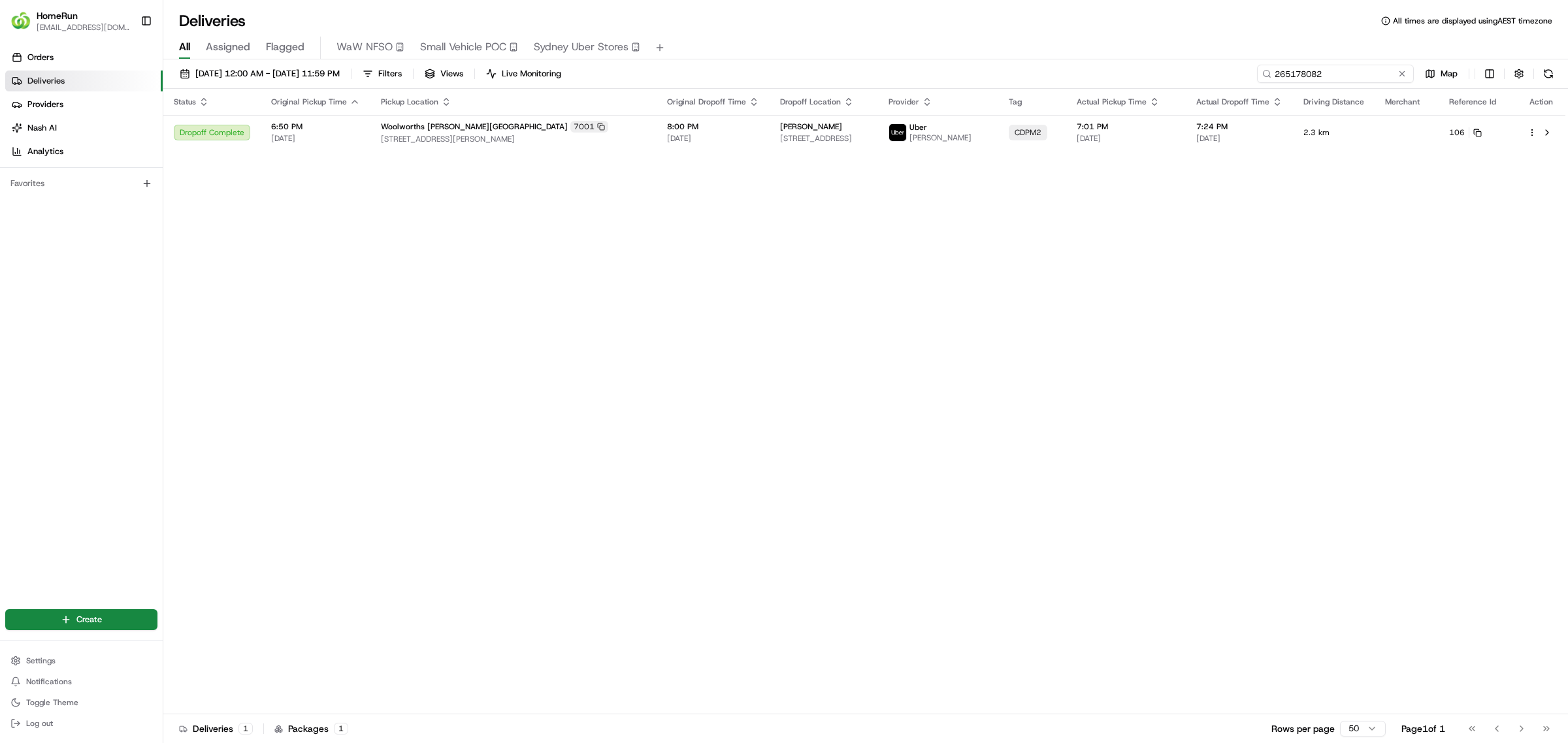
drag, startPoint x: 1377, startPoint y: 71, endPoint x: 1137, endPoint y: 37, distance: 242.4
click at [1144, 39] on div "Deliveries All times are displayed using AEST timezone All Assigned Flagged WaW…" at bounding box center [865, 371] width 1405 height 743
click at [396, 139] on span "57 King Street, Sandy Bay, TAS 7005, AU" at bounding box center [513, 139] width 265 height 11
click at [837, 137] on span "[STREET_ADDRESS]" at bounding box center [825, 138] width 88 height 11
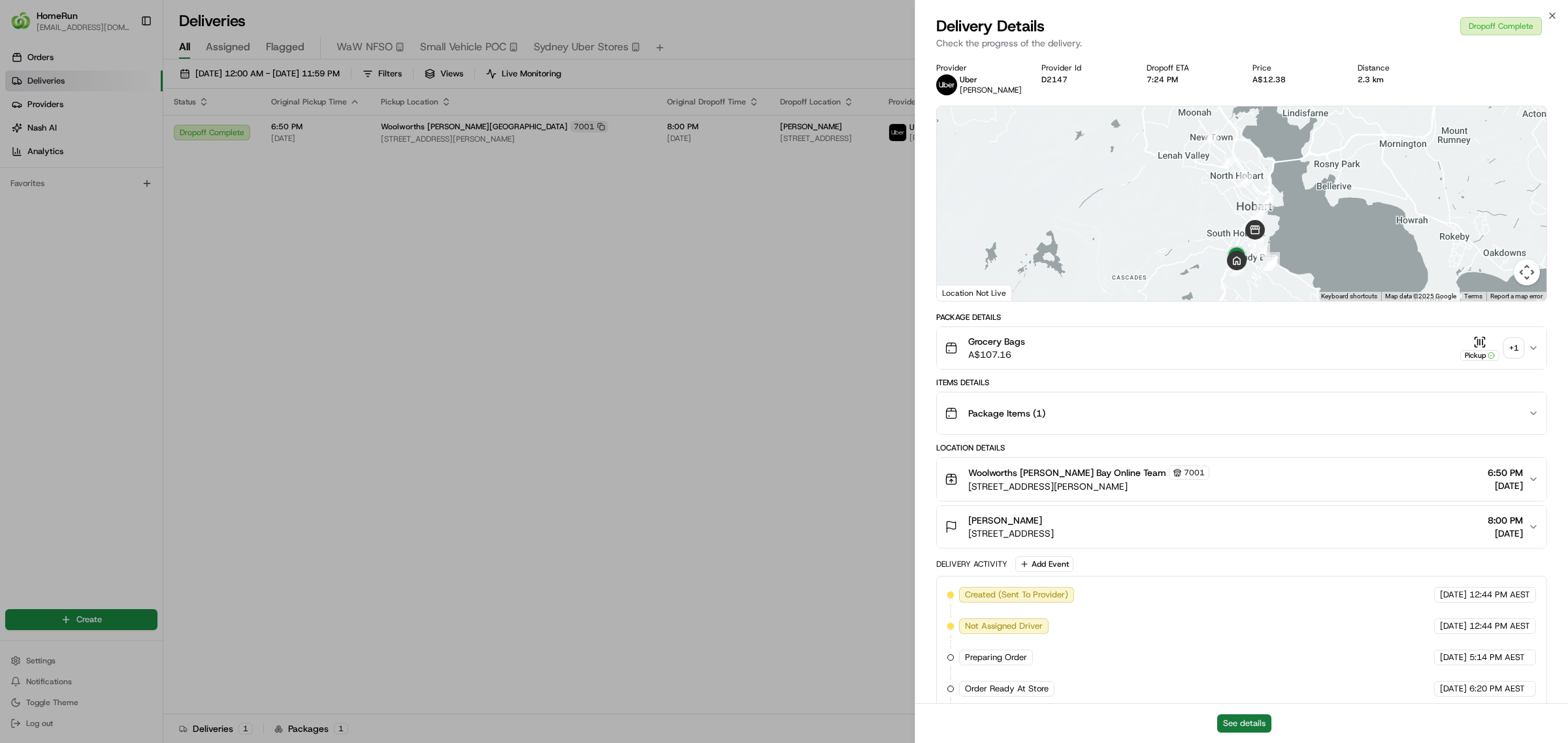
click at [1226, 724] on button "See details" at bounding box center [1244, 724] width 54 height 19
drag, startPoint x: 821, startPoint y: 161, endPoint x: 847, endPoint y: 2, distance: 161.1
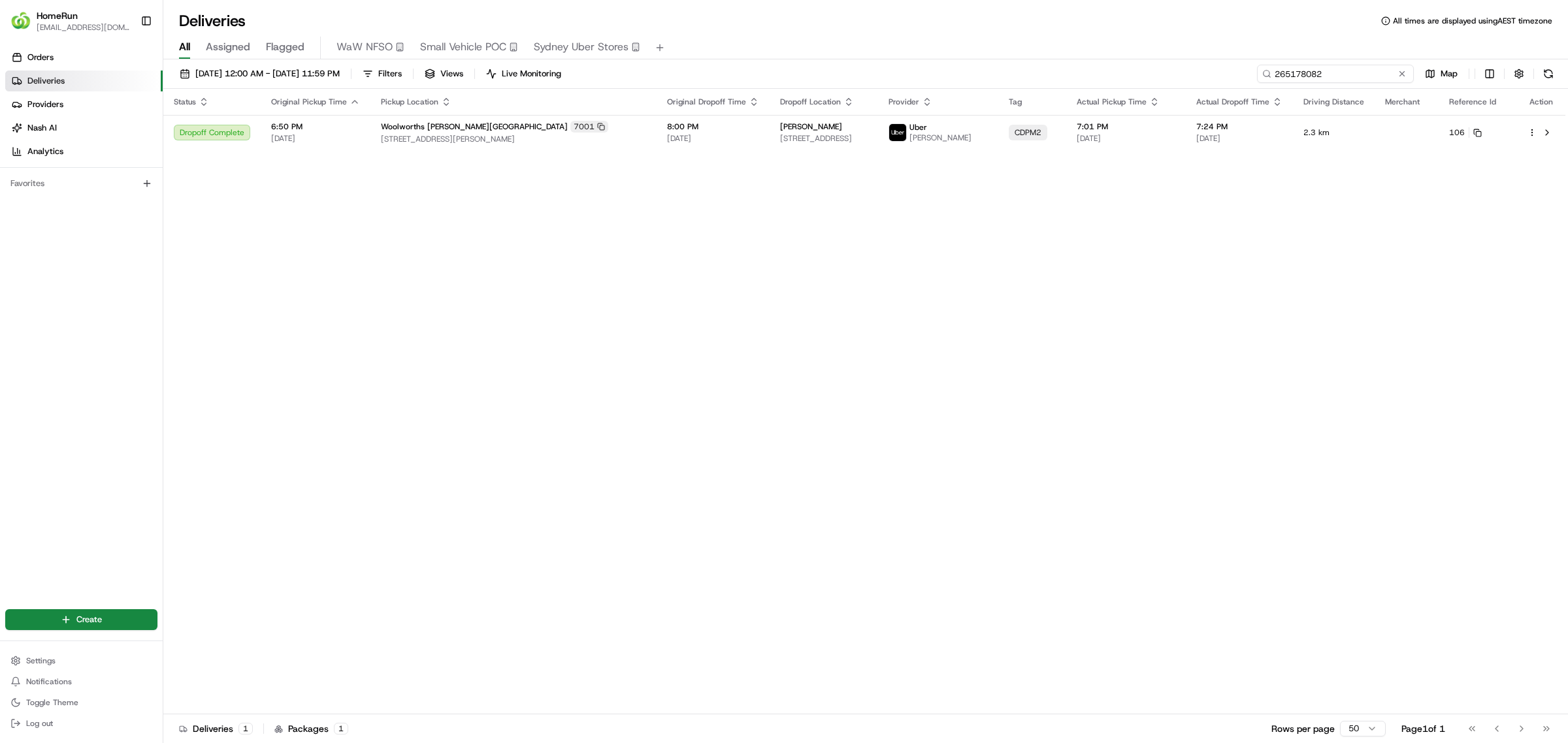
drag, startPoint x: 1374, startPoint y: 67, endPoint x: 1189, endPoint y: 61, distance: 185.1
click at [1193, 61] on div "12/08/2025 12:00 AM - 19/08/2025 11:59 PM Filters Views Live Monitoring 2651780…" at bounding box center [865, 402] width 1405 height 686
paste input "499123"
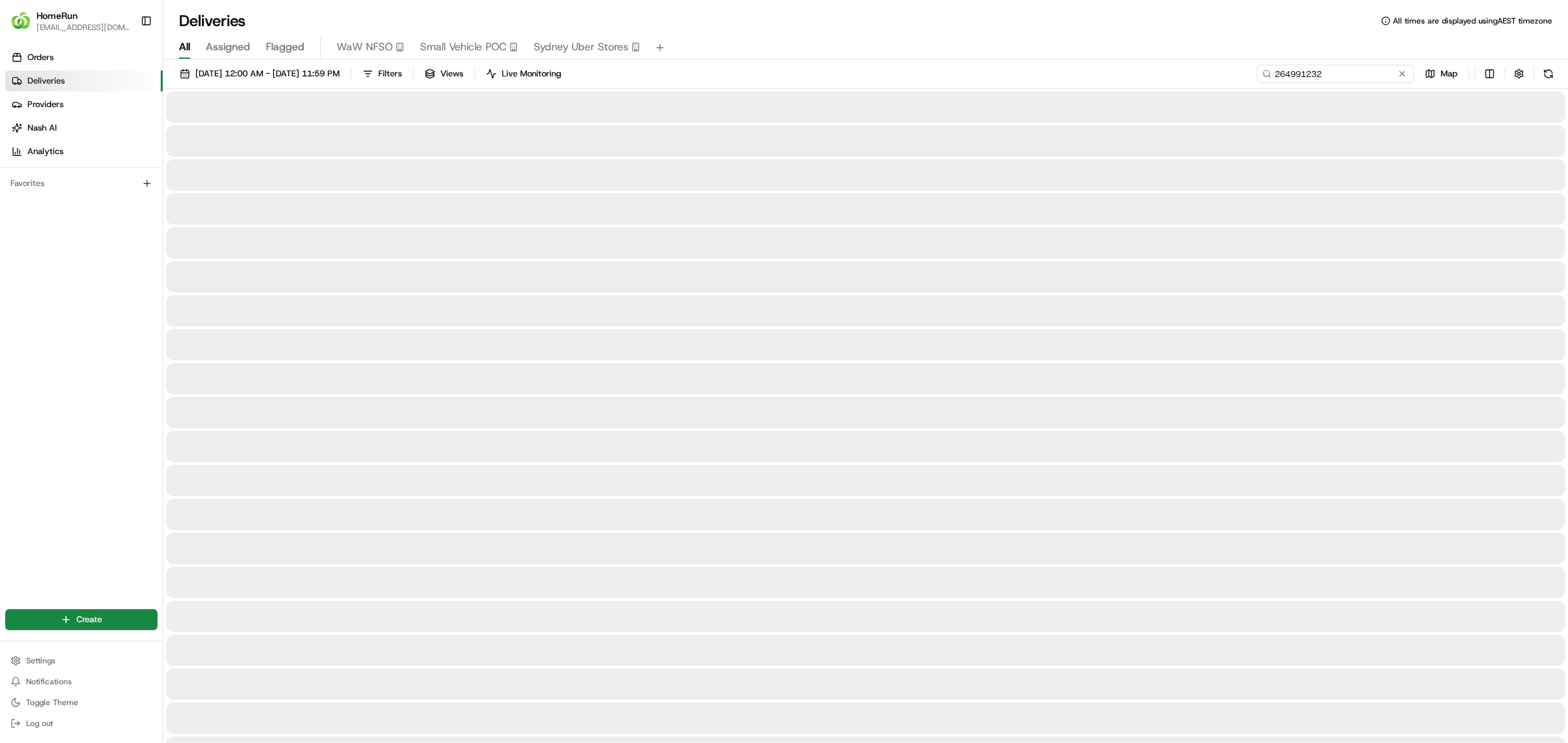
type input "264991232"
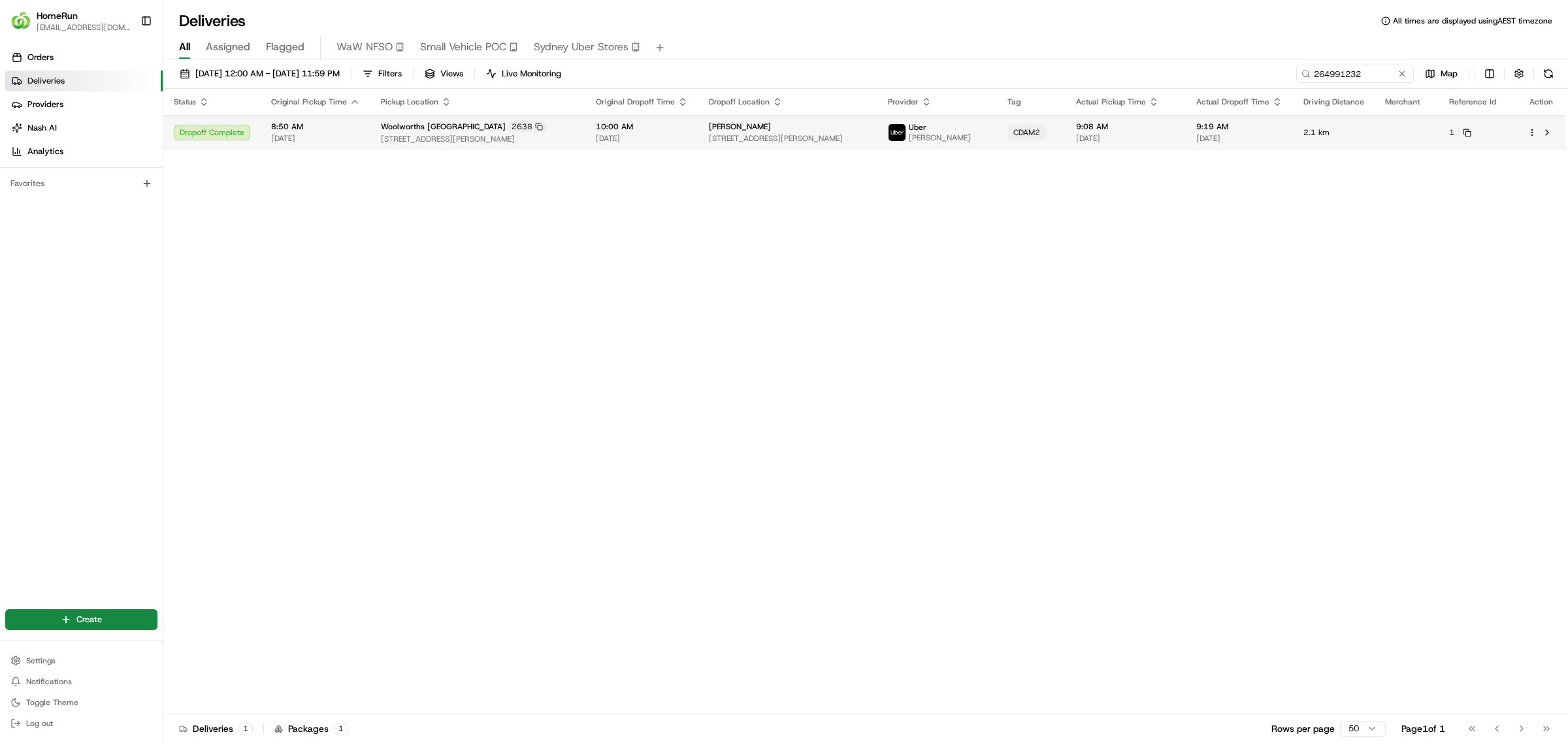
click at [684, 145] on td "10:00 AM 17/08/2025" at bounding box center [641, 133] width 113 height 36
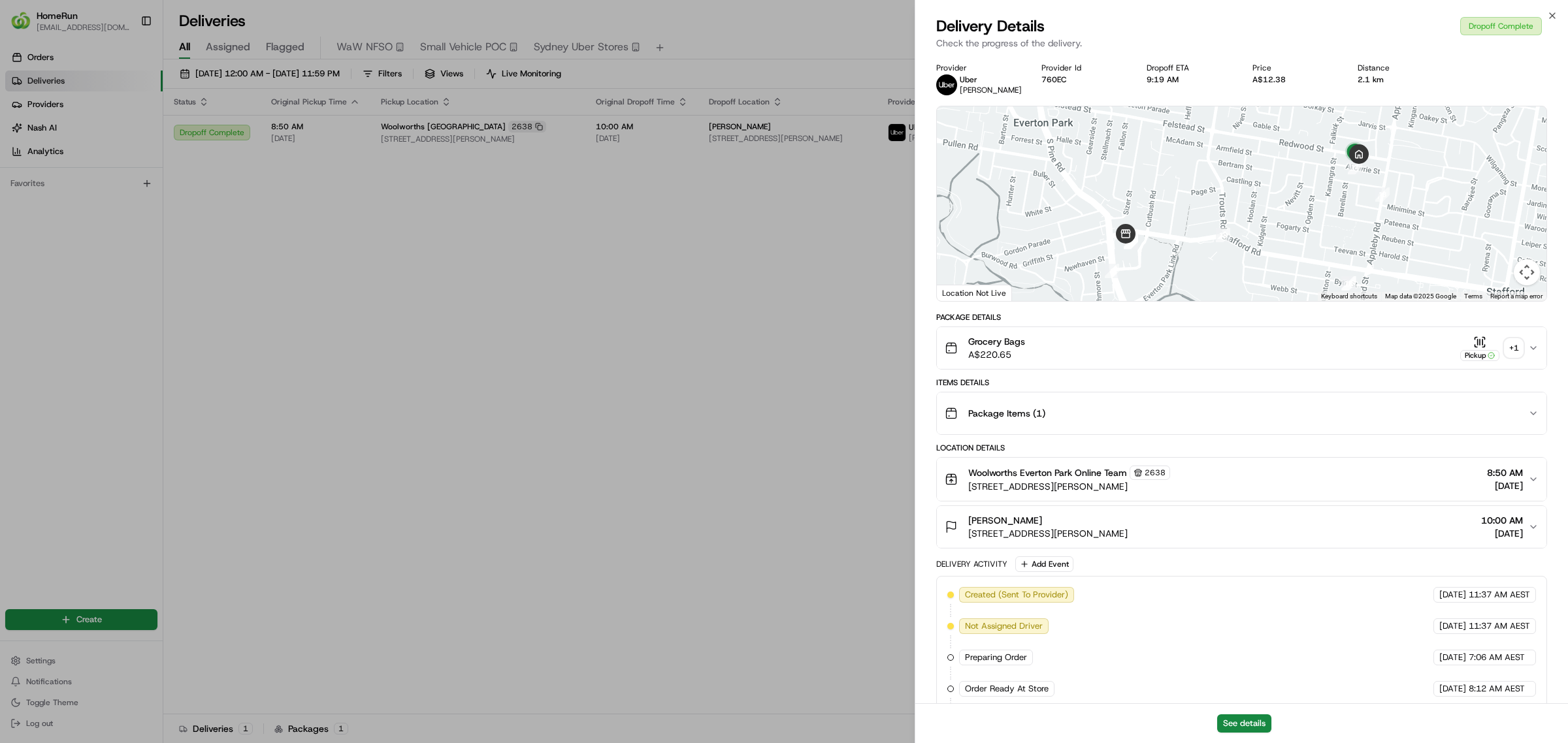
click at [1520, 347] on div "+ 1" at bounding box center [1514, 348] width 19 height 19
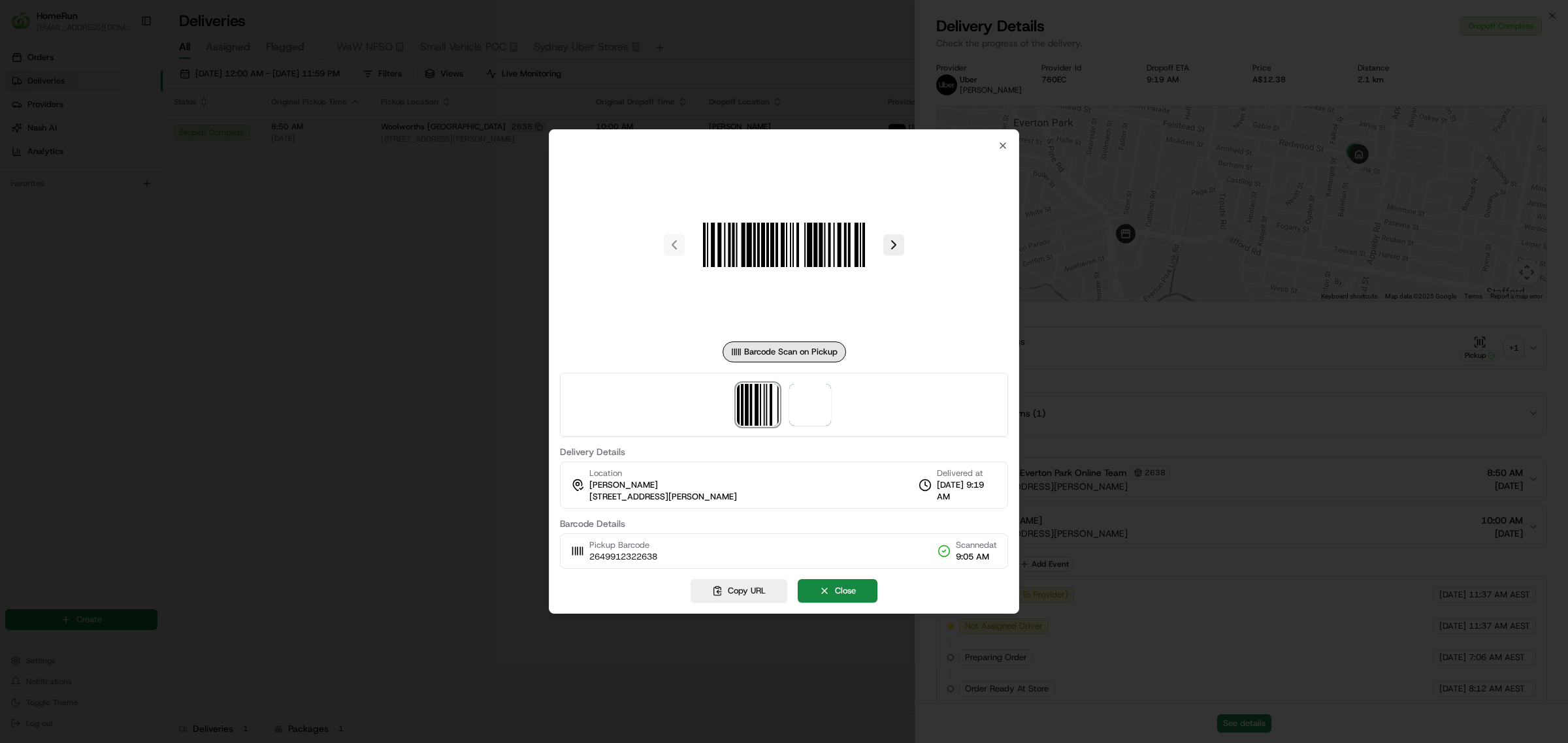
click at [1142, 398] on div at bounding box center [784, 371] width 1568 height 743
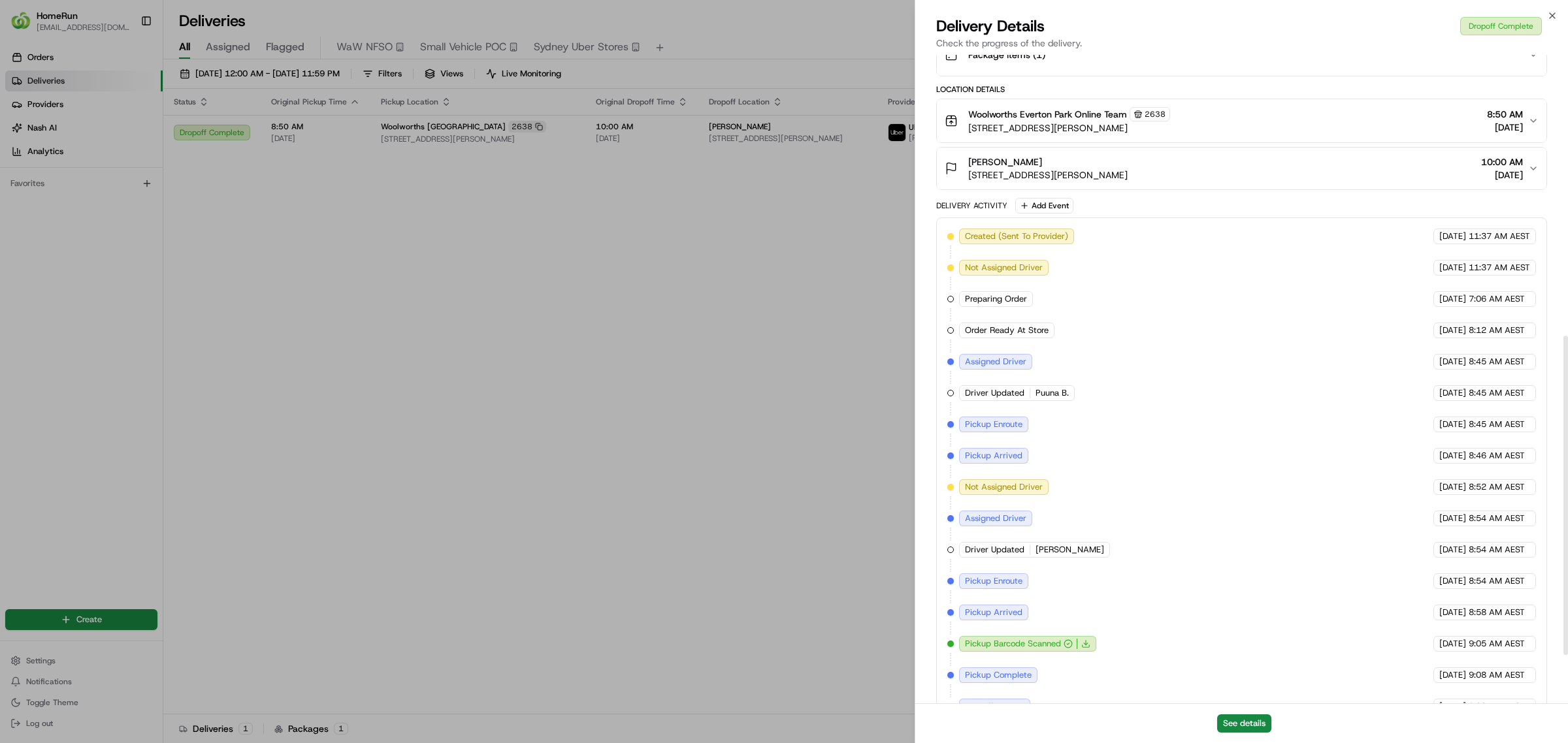
scroll to position [671, 0]
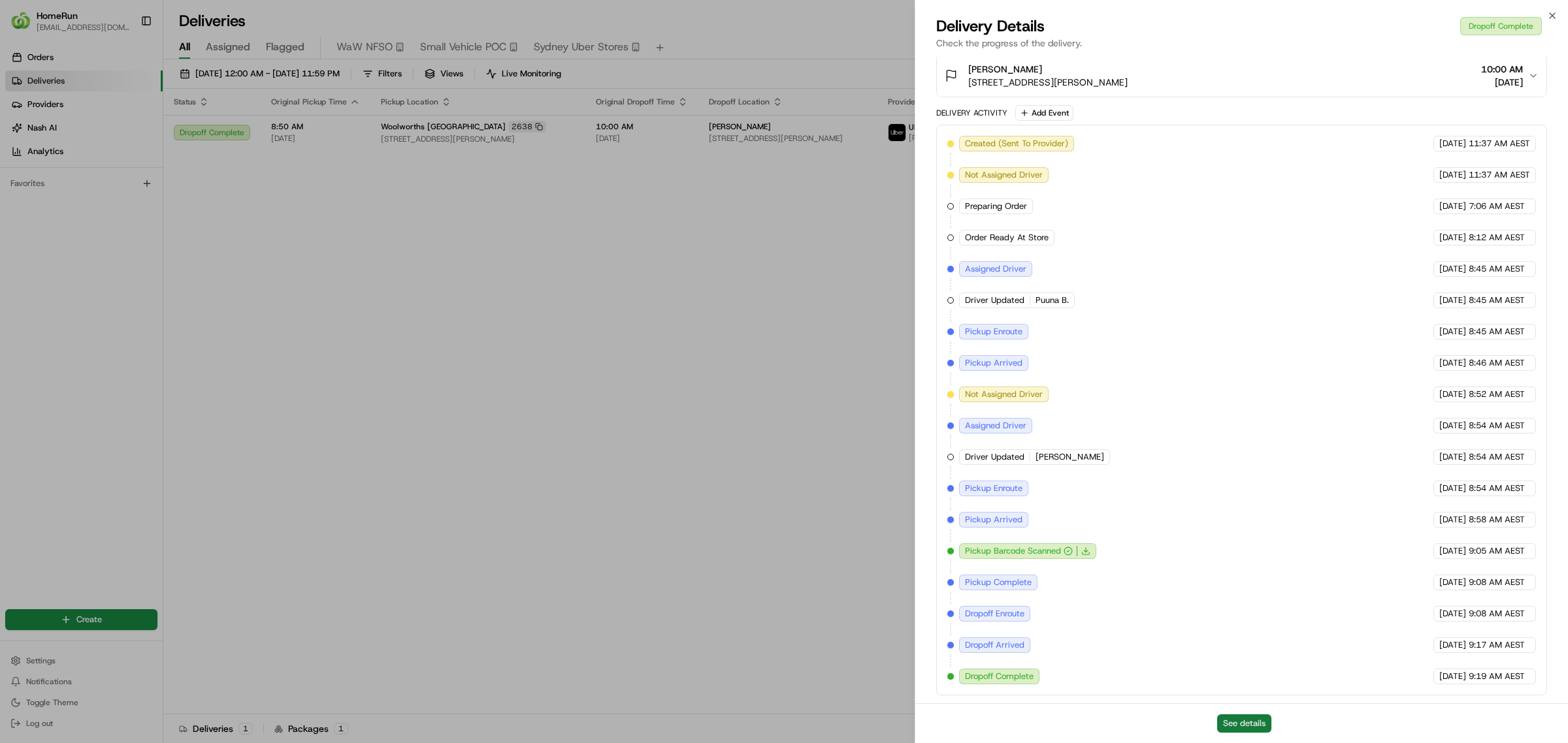
click at [1233, 724] on button "See details" at bounding box center [1244, 724] width 54 height 19
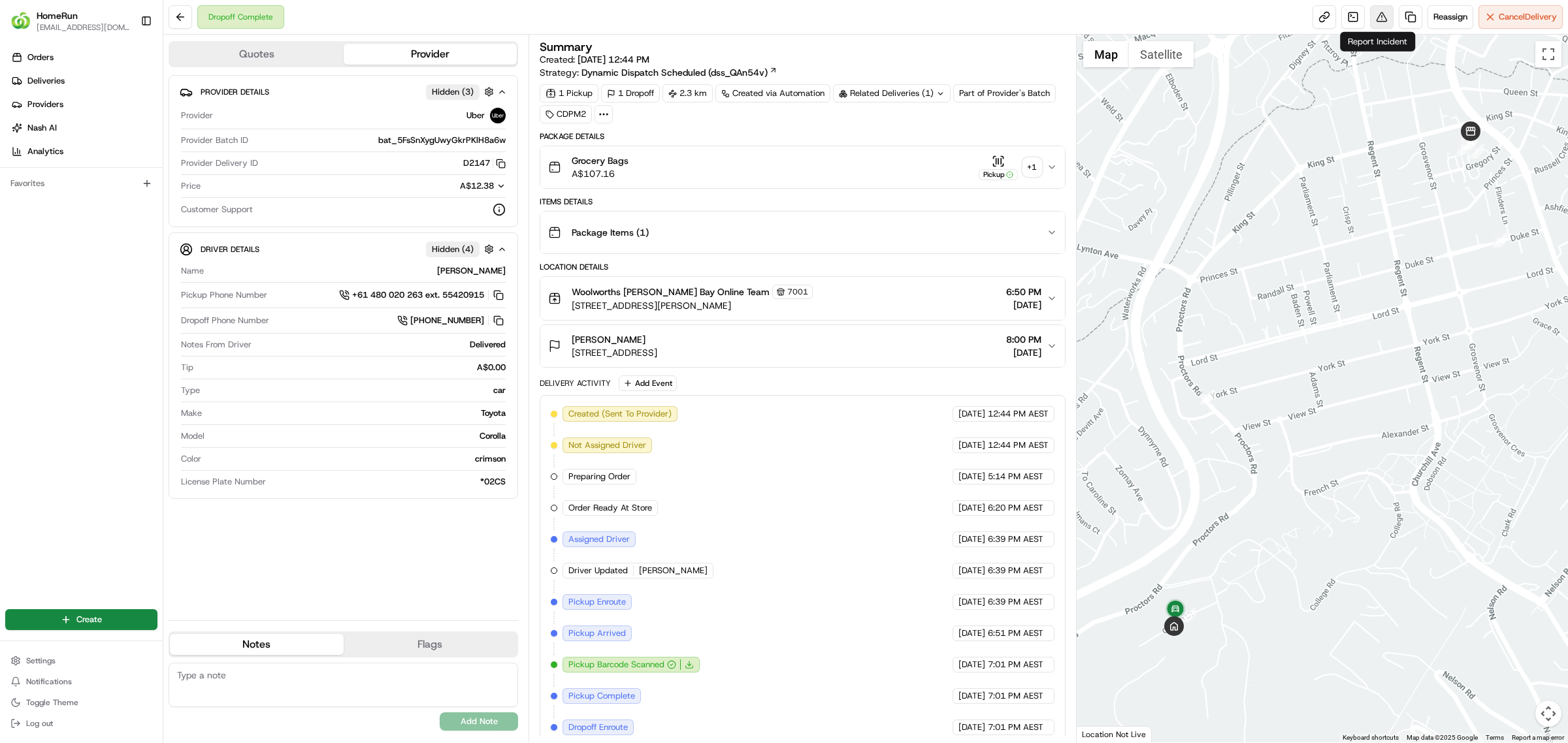
click at [1376, 14] on button at bounding box center [1381, 16] width 24 height 24
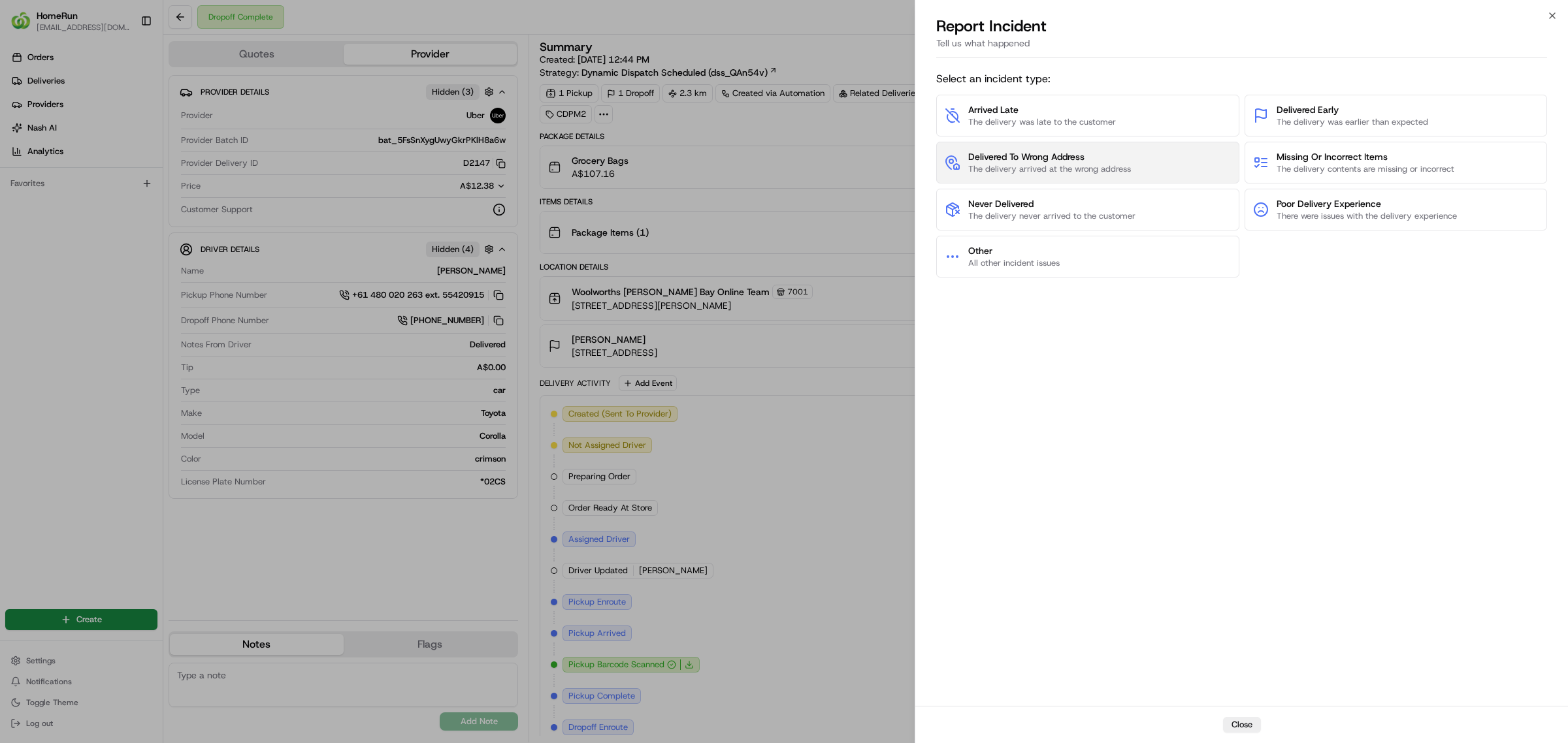
click at [1028, 161] on span "Delivered To Wrong Address" at bounding box center [1050, 157] width 163 height 13
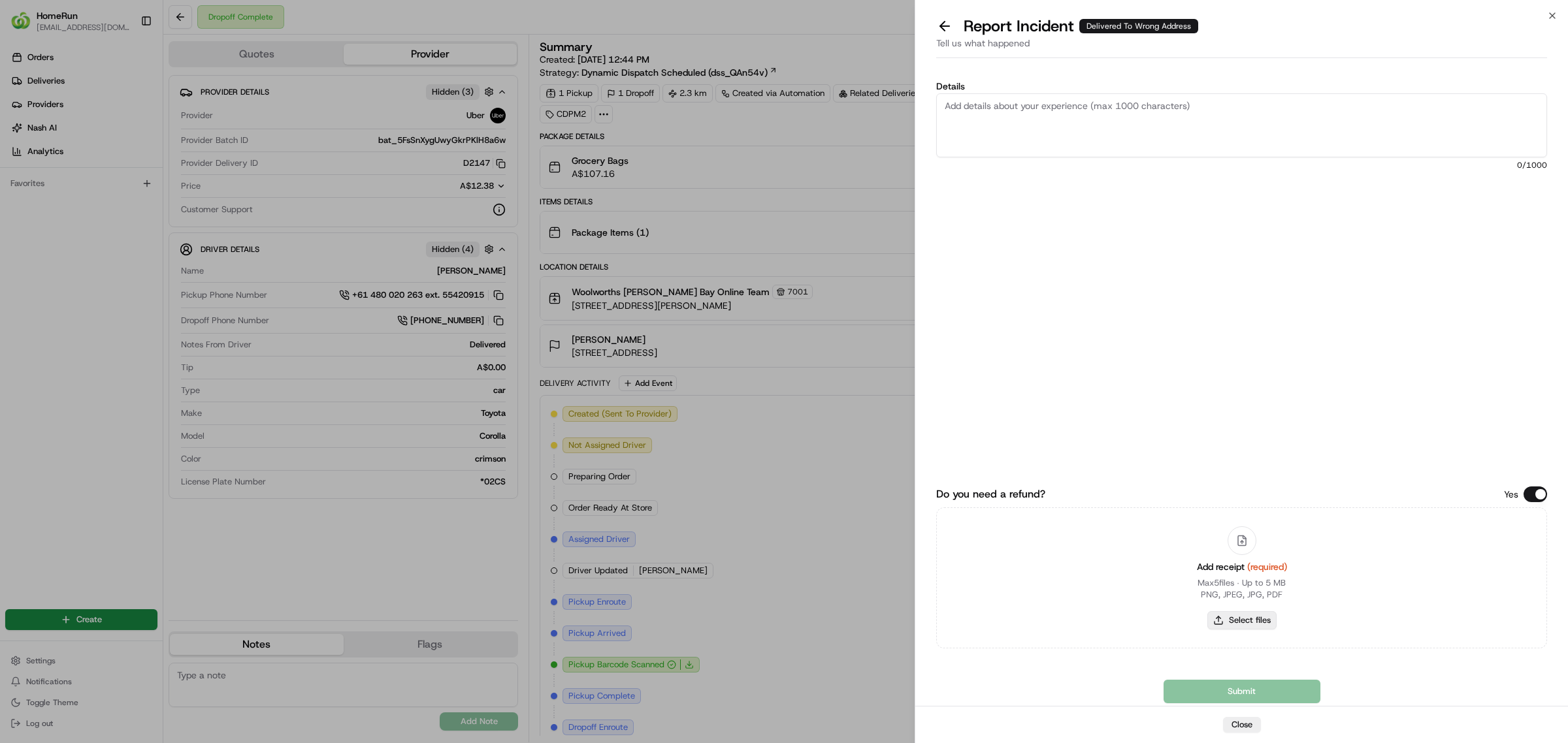
click at [1261, 623] on button "Select files" at bounding box center [1242, 620] width 69 height 19
type input "C:\fakepath\265178082.pdf"
click at [1060, 131] on textarea "Details" at bounding box center [1242, 125] width 611 height 64
paste textarea "Delivered to incorrect address POD does not match previous pics."
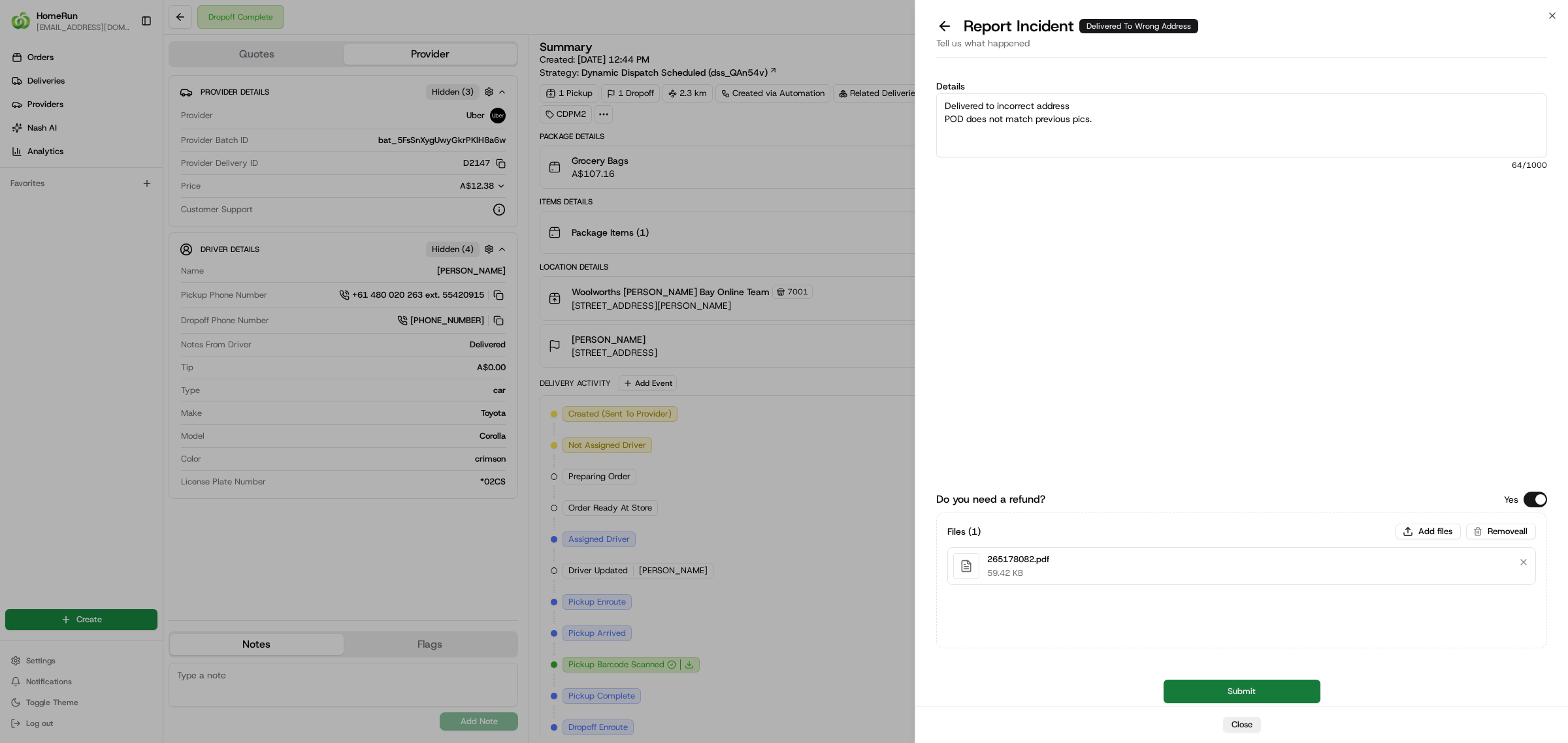
type textarea "Delivered to incorrect address POD does not match previous pics."
click at [1193, 685] on button "Submit" at bounding box center [1242, 691] width 157 height 24
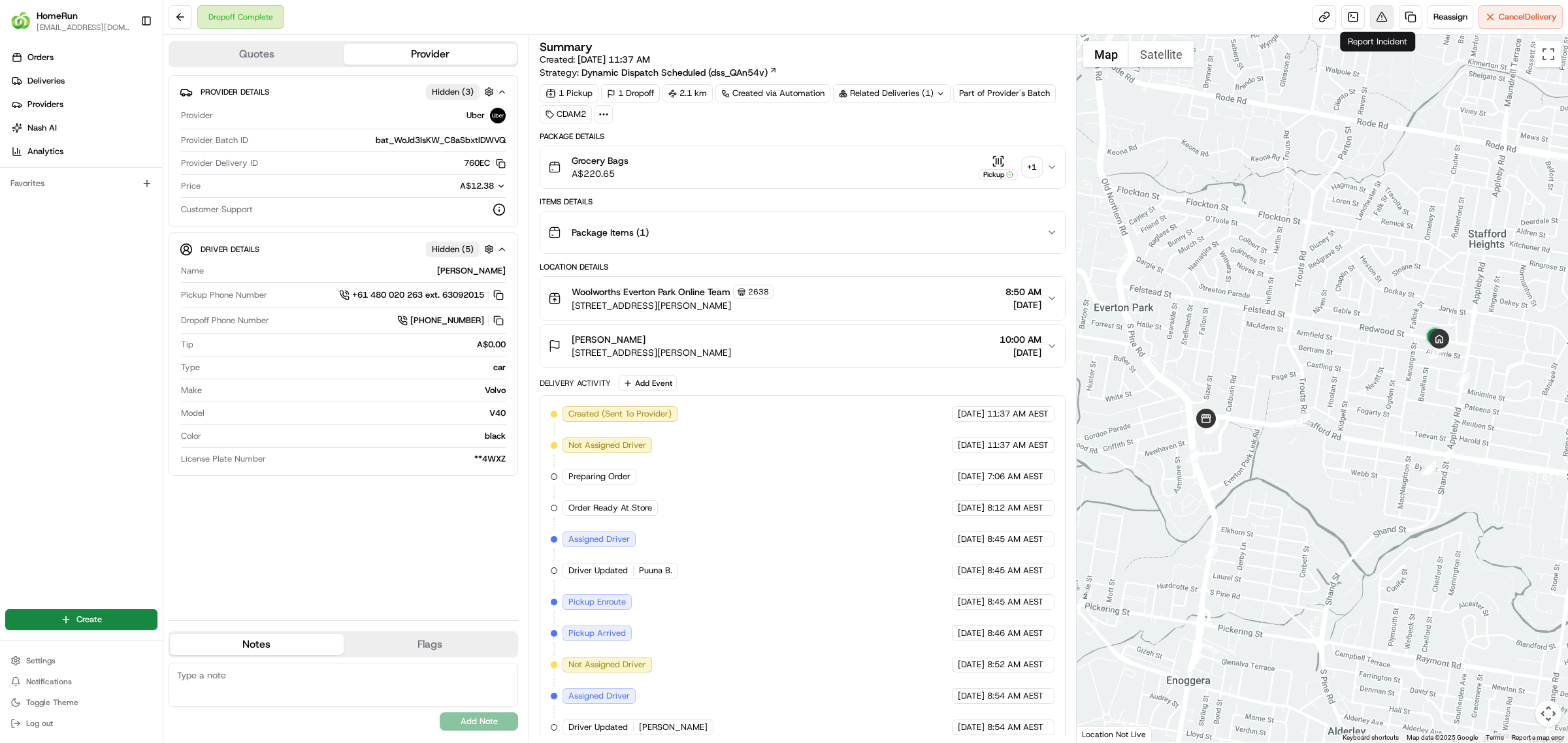
click at [1380, 20] on button at bounding box center [1381, 16] width 24 height 24
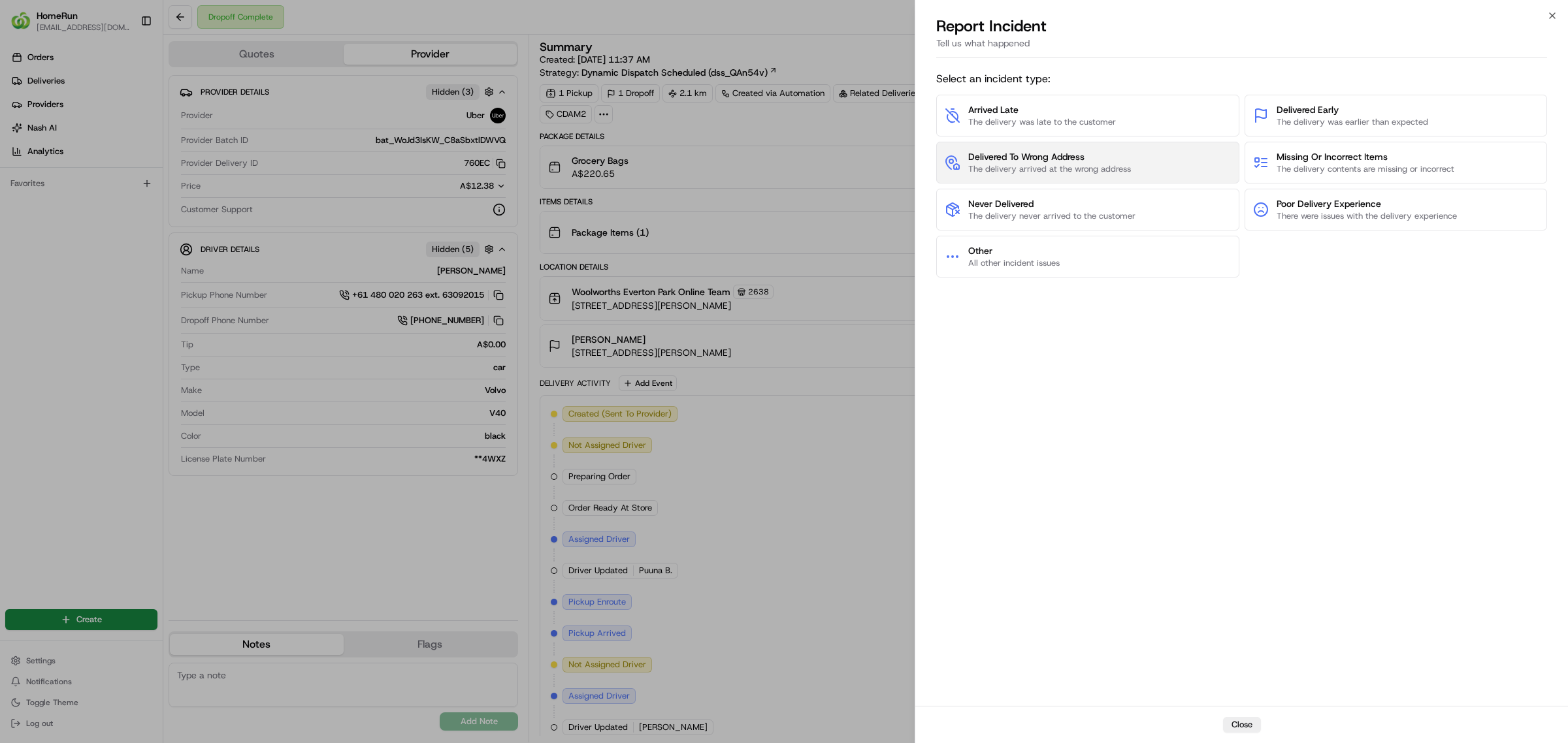
click at [1076, 164] on span "The delivery arrived at the wrong address" at bounding box center [1050, 169] width 163 height 12
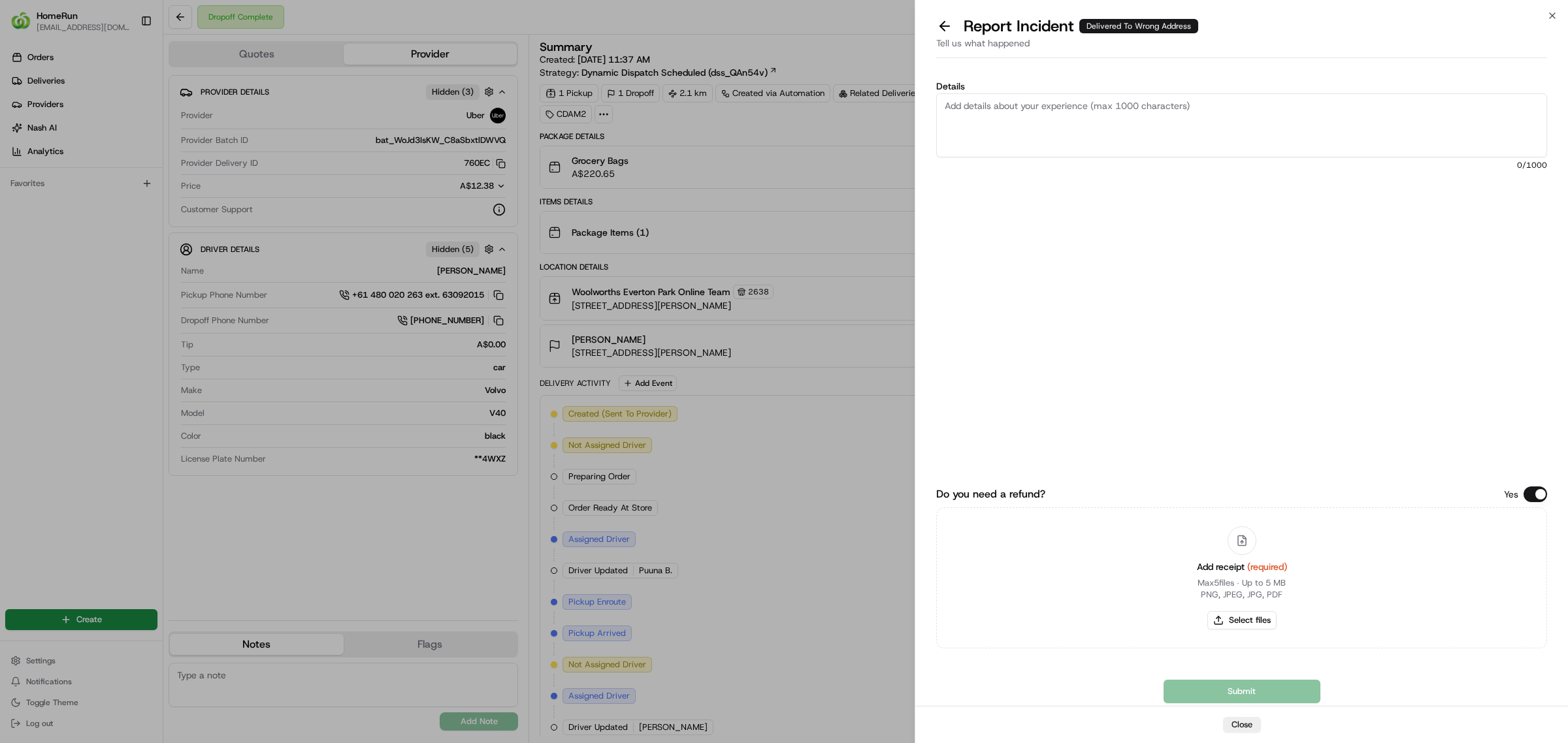
click at [1138, 111] on textarea "Details" at bounding box center [1242, 125] width 611 height 64
paste textarea "Delivered to incorrect address POD does not match previous pics."
type textarea "Delivered to incorrect address POD does not match previous pics. POD is next do…"
click at [1234, 619] on button "Select files" at bounding box center [1242, 620] width 69 height 19
type input "C:\fakepath\264991232.pdf"
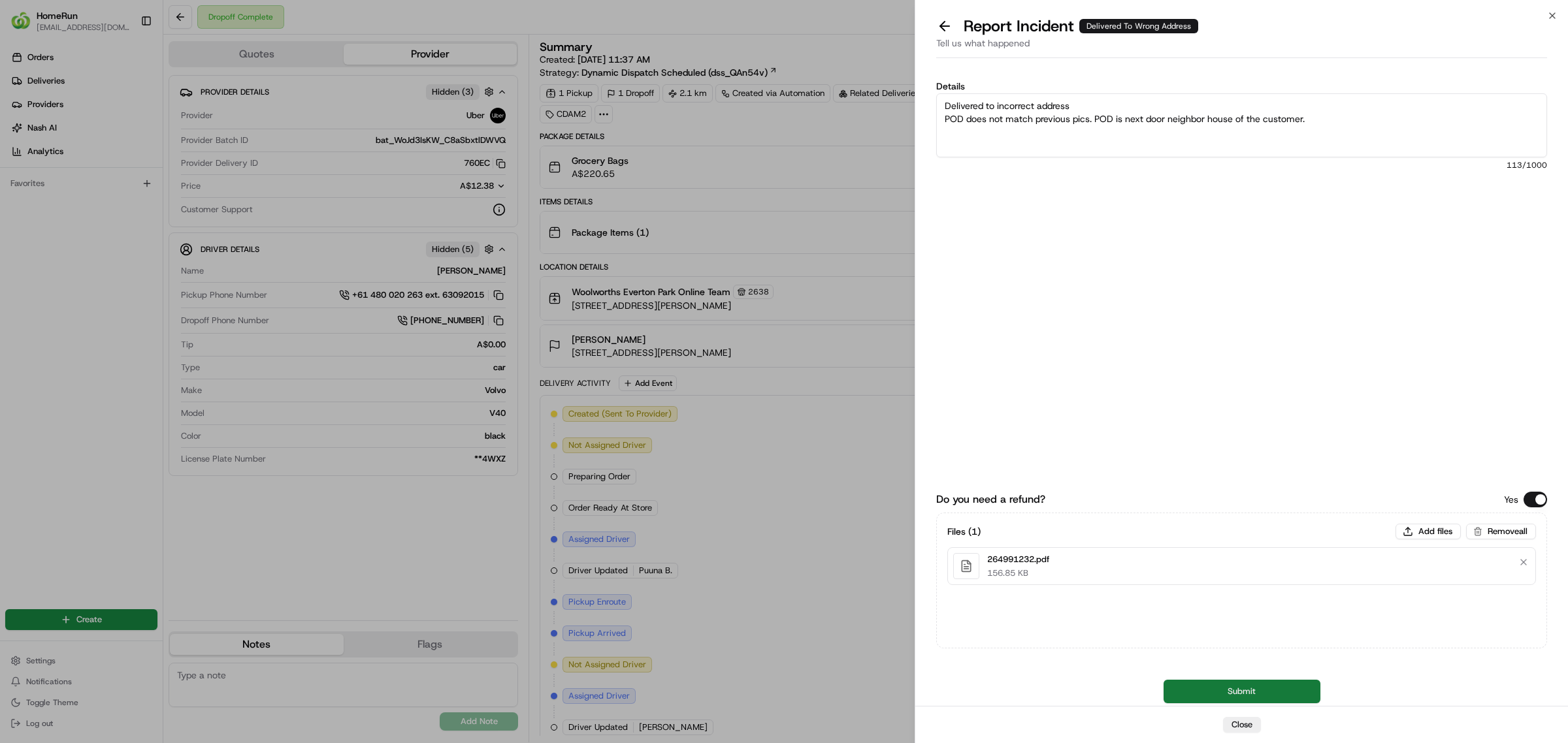
click at [1185, 687] on button "Submit" at bounding box center [1242, 691] width 157 height 24
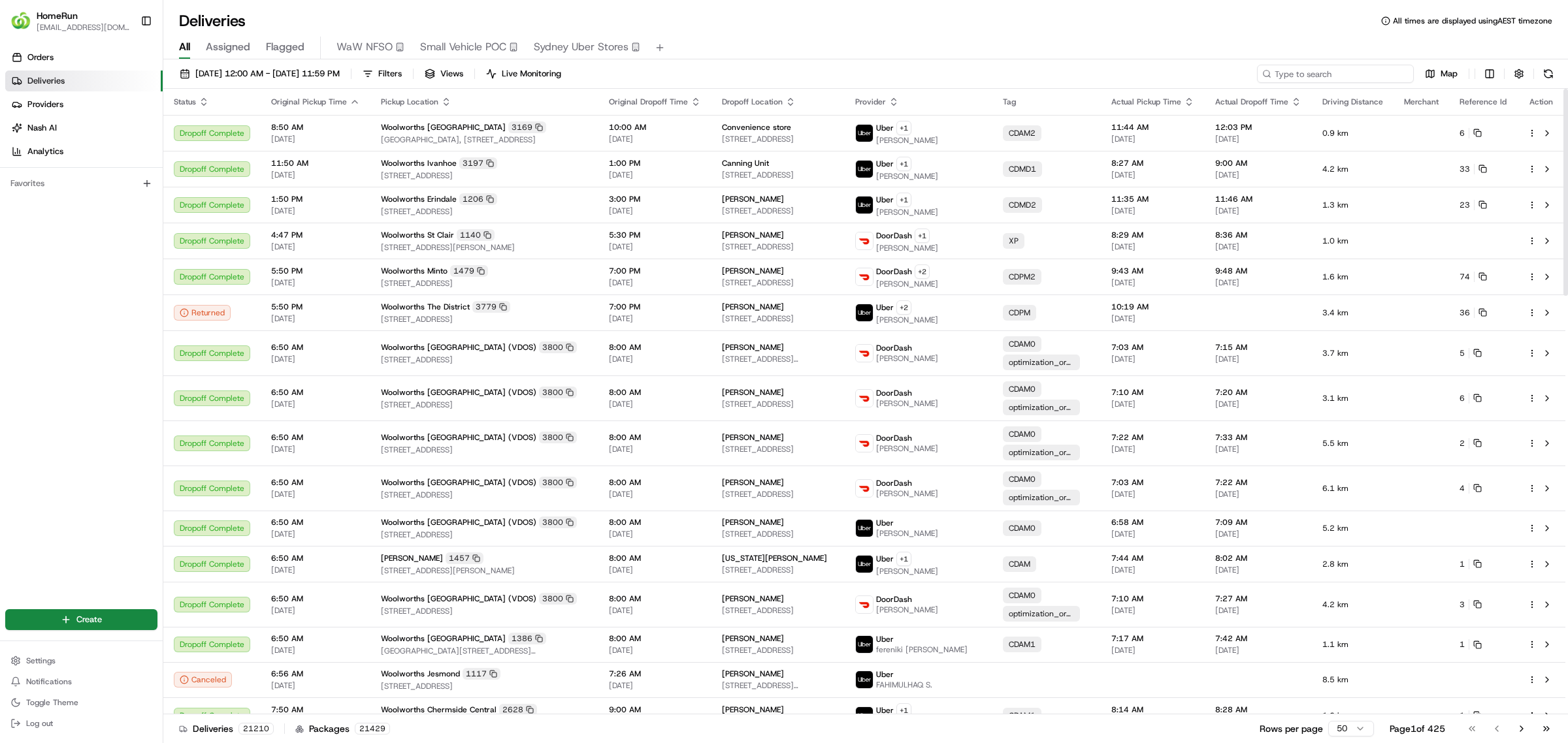
click at [1380, 66] on input at bounding box center [1336, 74] width 157 height 19
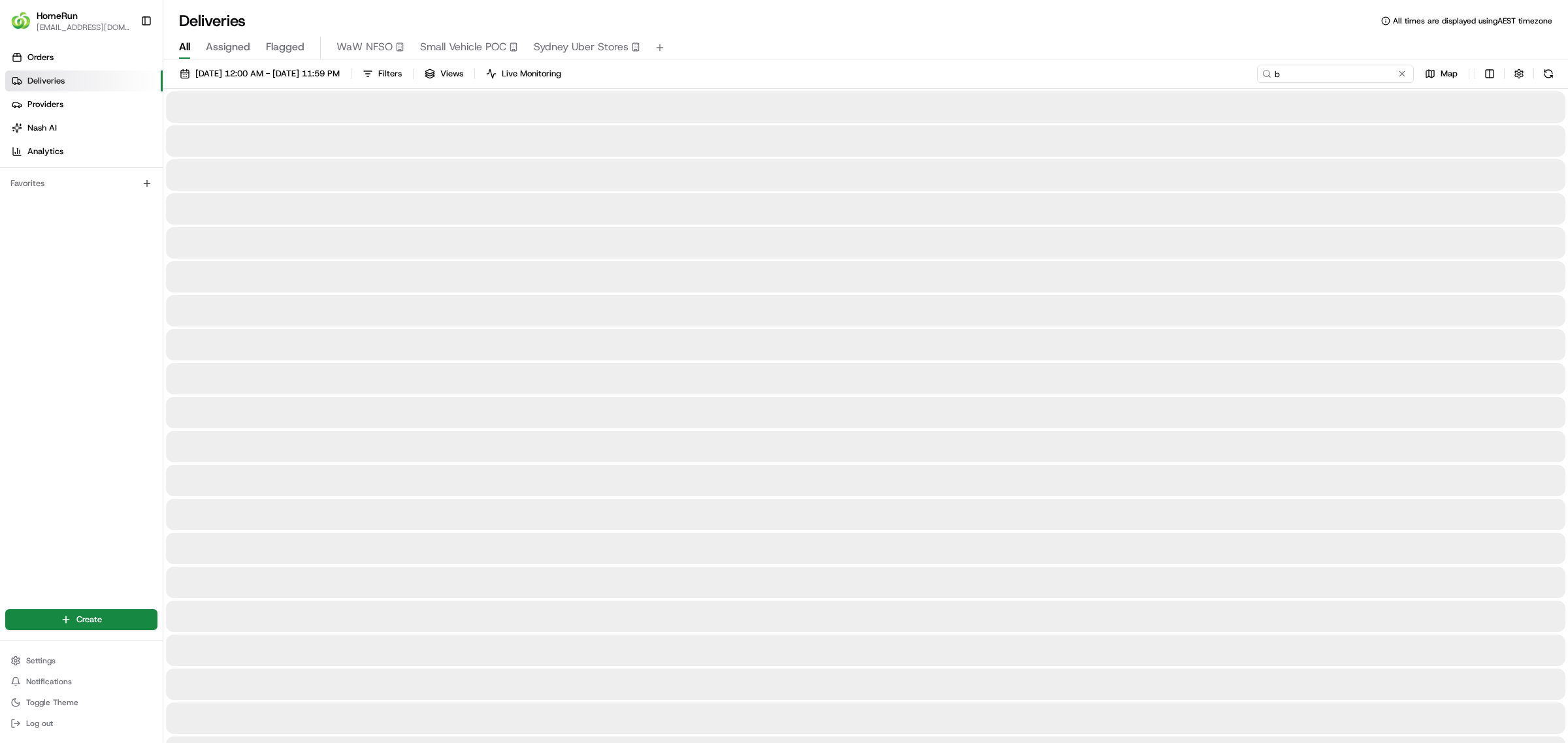
drag, startPoint x: 1298, startPoint y: 71, endPoint x: 1023, endPoint y: 13, distance: 281.0
click at [1047, 20] on div "Deliveries All times are displayed using AEST timezone All Assigned Flagged WaW…" at bounding box center [865, 371] width 1405 height 743
drag, startPoint x: 1336, startPoint y: 72, endPoint x: 1071, endPoint y: 67, distance: 265.0
click at [1101, 67] on div "19/08/2025 12:00 AM - 26/08/2025 11:59 PM Filters Views Live Monitoring 2649912…" at bounding box center [865, 77] width 1405 height 24
paste input "5285349"
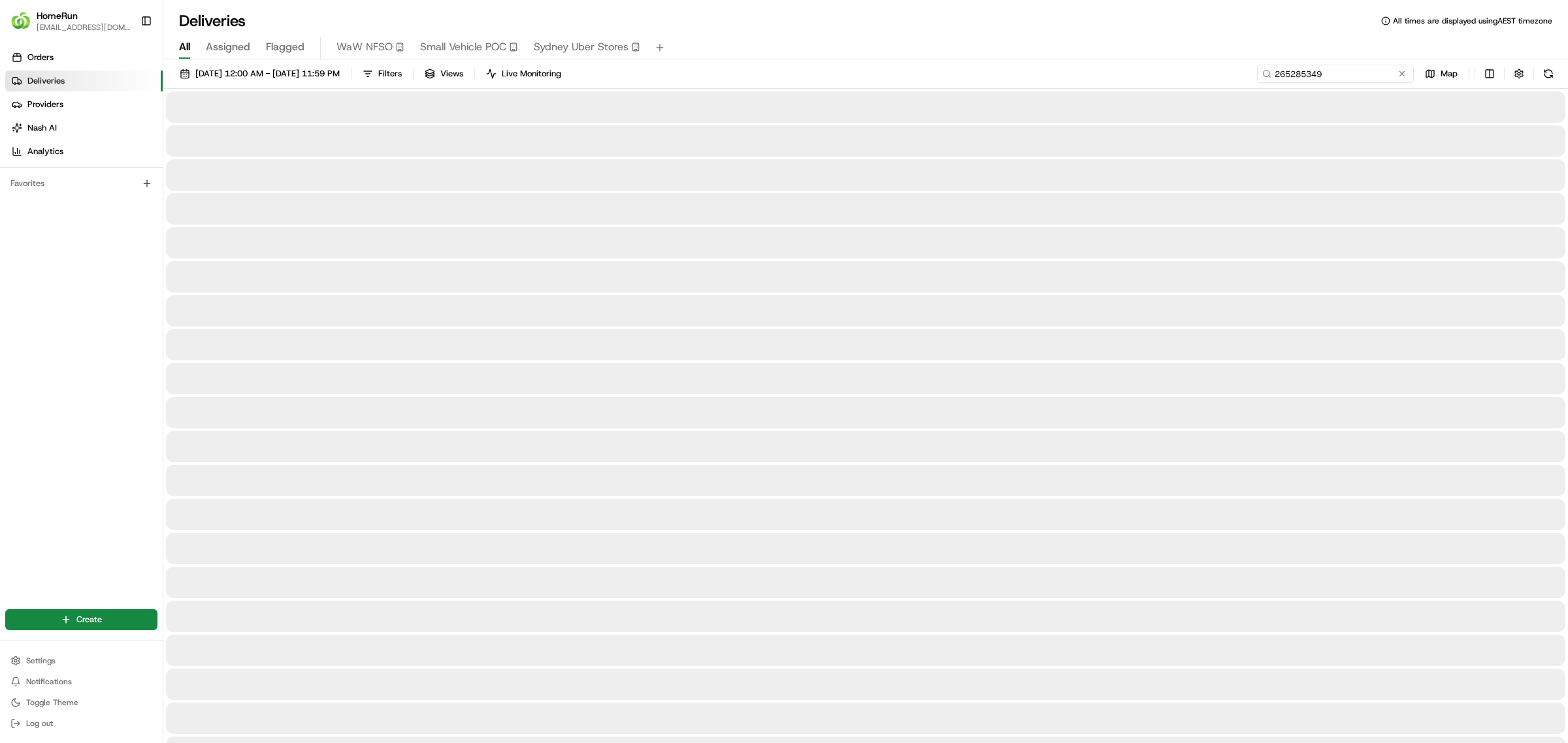
type input "265285349"
click at [344, 67] on button "19/08/2025 12:00 AM - 26/08/2025 11:59 PM" at bounding box center [259, 74] width 172 height 19
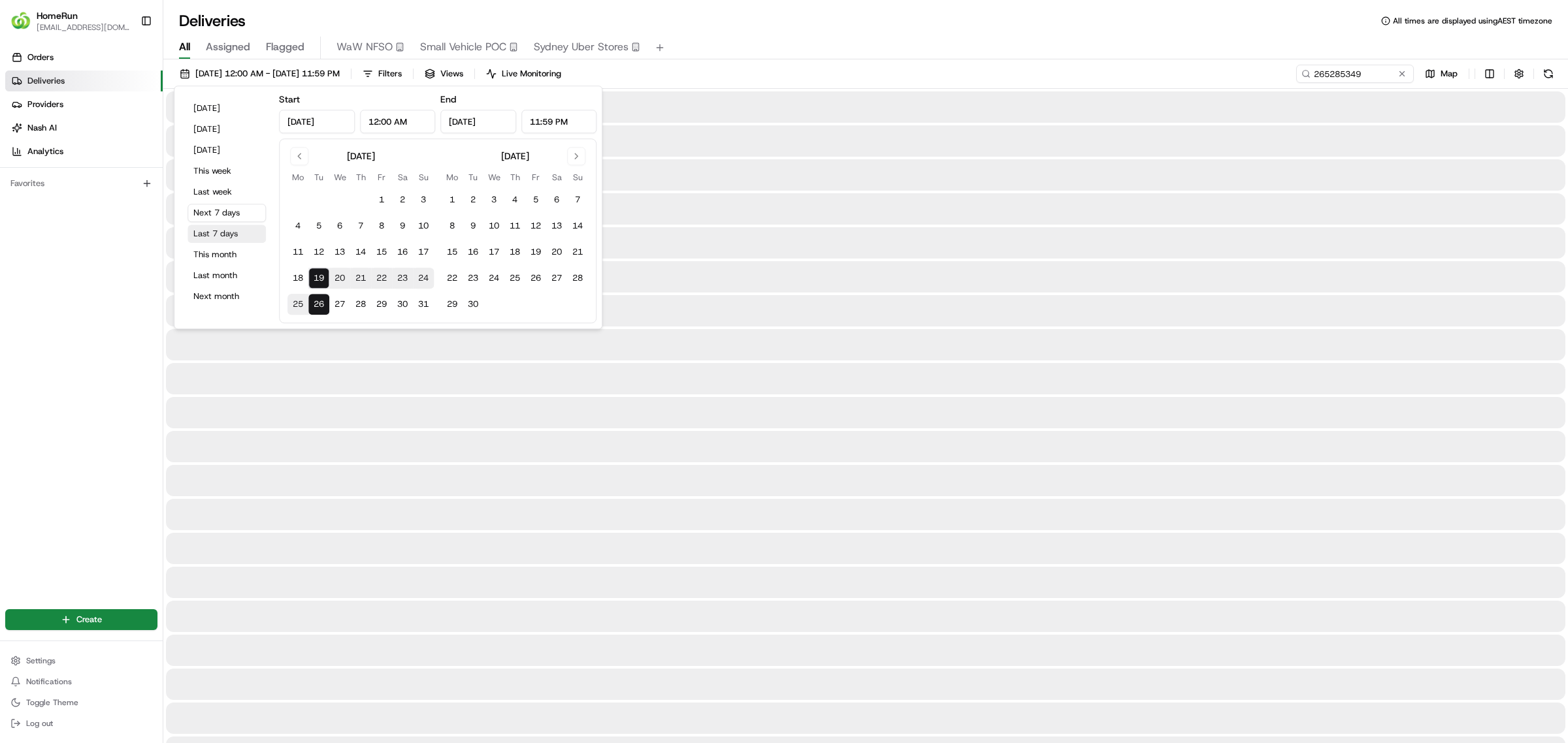
click at [226, 237] on button "Last 7 days" at bounding box center [227, 234] width 78 height 19
type input "Aug 12, 2025"
type input "Aug 19, 2025"
click at [799, 53] on div "All Assigned Flagged WaW NFSO Small Vehicle POC Sydney Uber Stores" at bounding box center [865, 48] width 1405 height 23
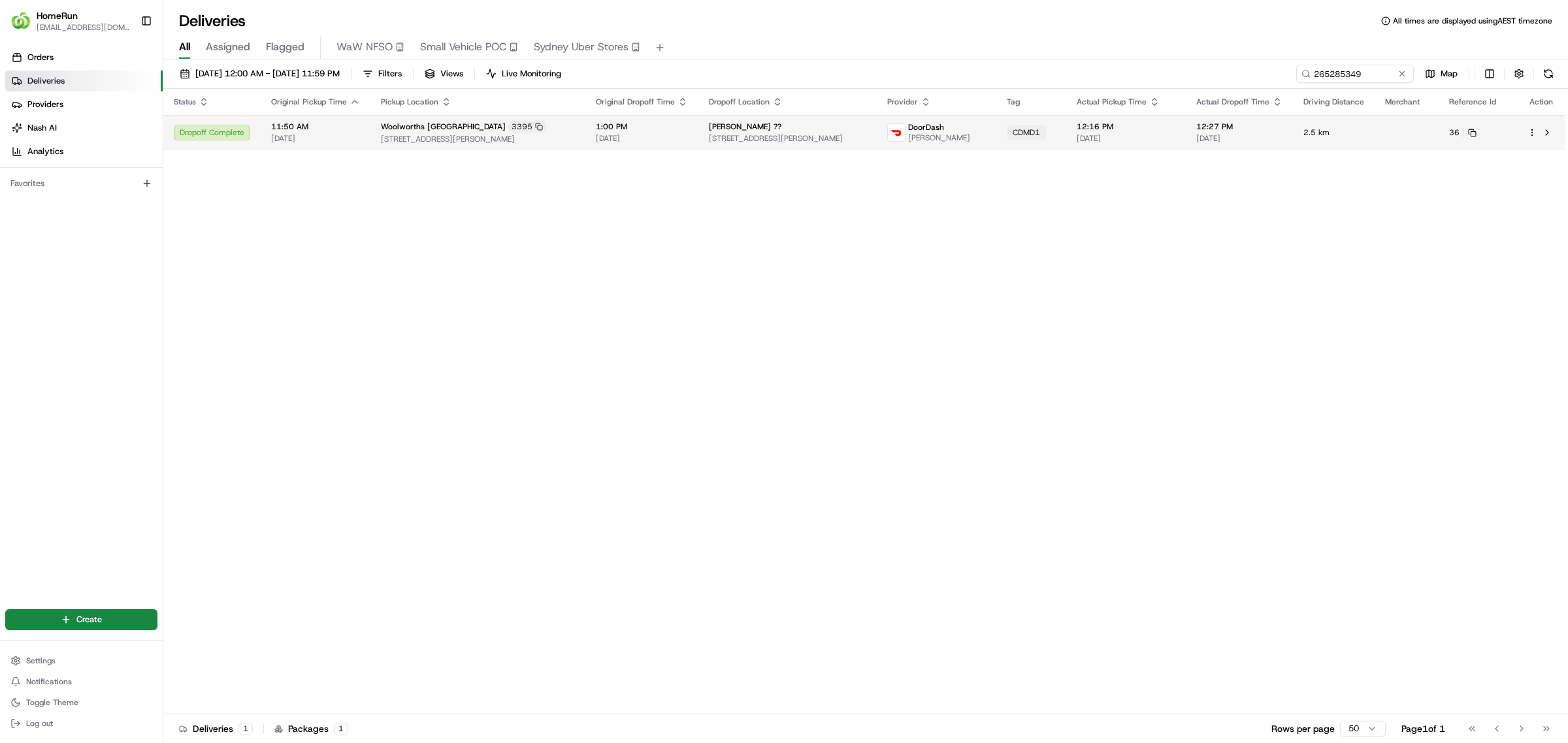
click at [775, 133] on td "tandra hatzi ?? 5 Martin Pl, Pakenham, VIC 3810, AU" at bounding box center [788, 133] width 178 height 36
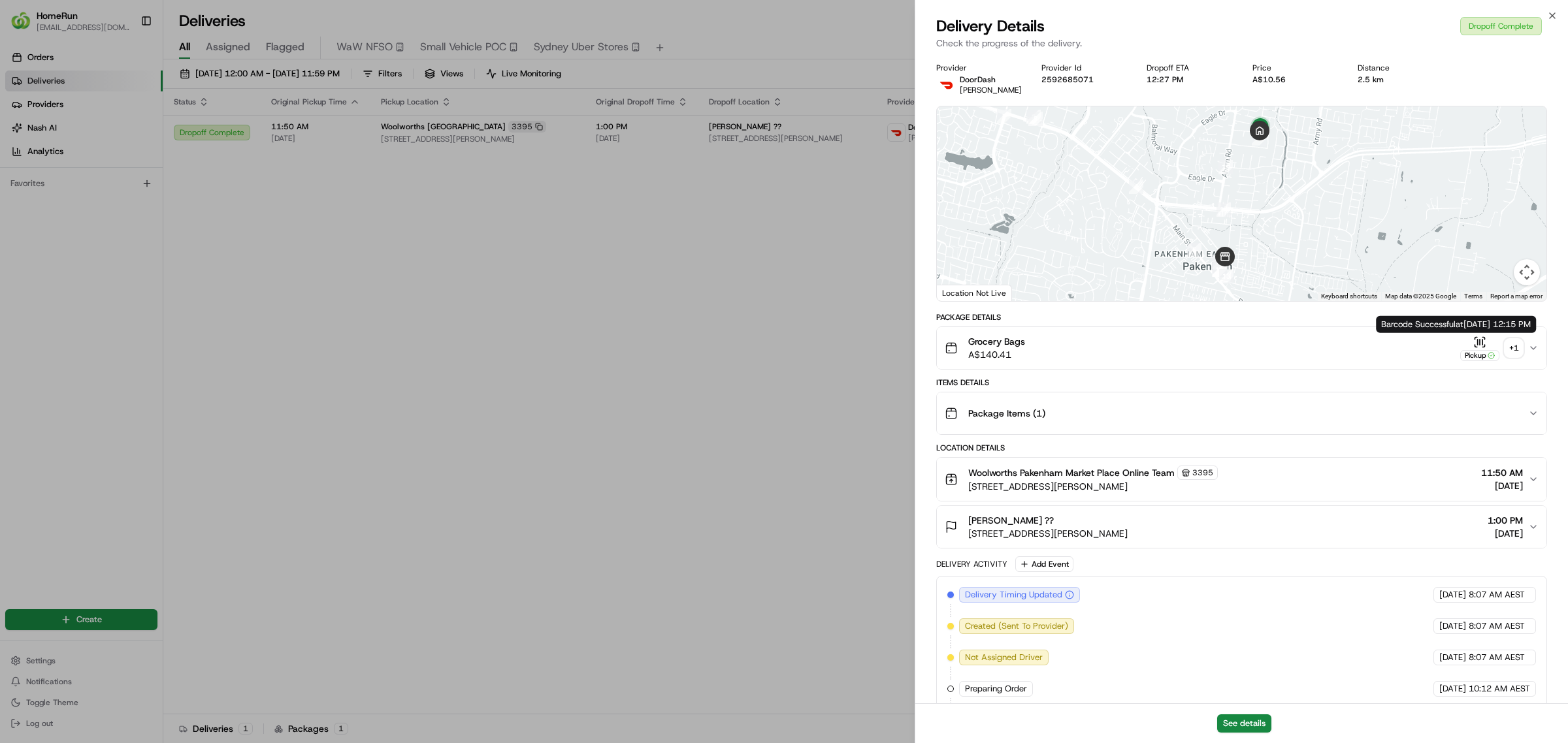
click at [1511, 346] on div "+ 1" at bounding box center [1514, 348] width 19 height 19
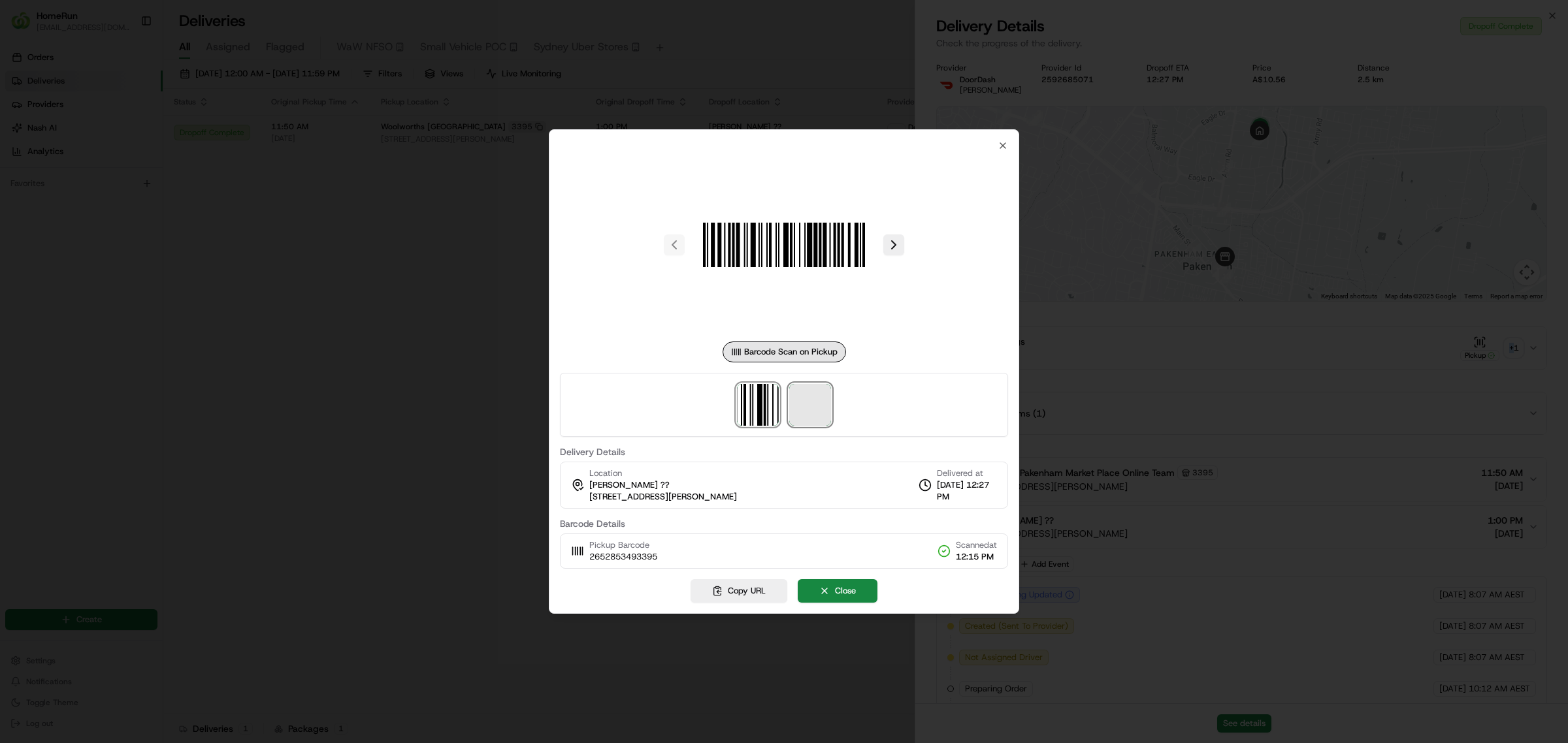
click at [807, 410] on span at bounding box center [810, 405] width 42 height 42
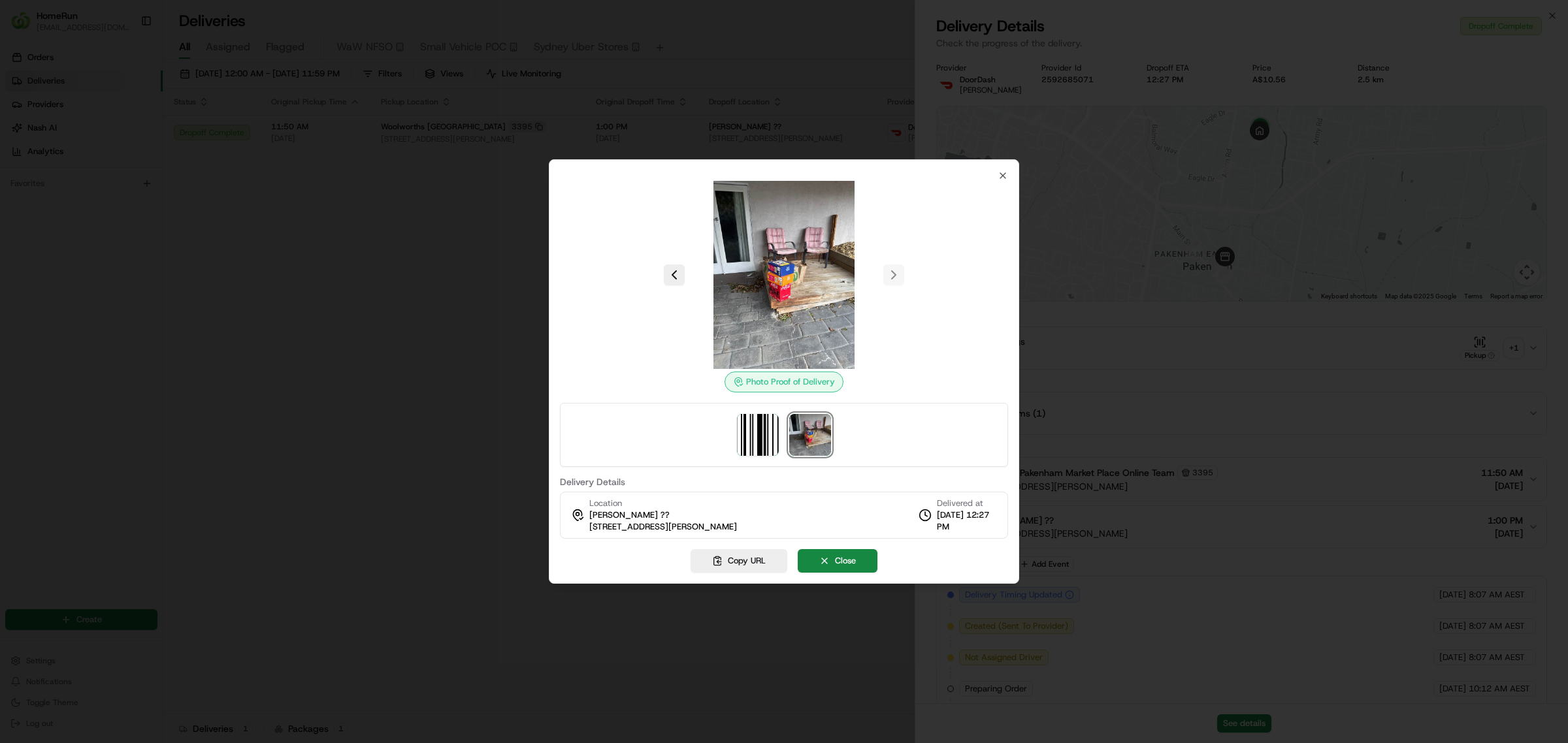
drag, startPoint x: 382, startPoint y: 488, endPoint x: 619, endPoint y: 489, distance: 237.0
click at [383, 487] on div at bounding box center [784, 371] width 1568 height 743
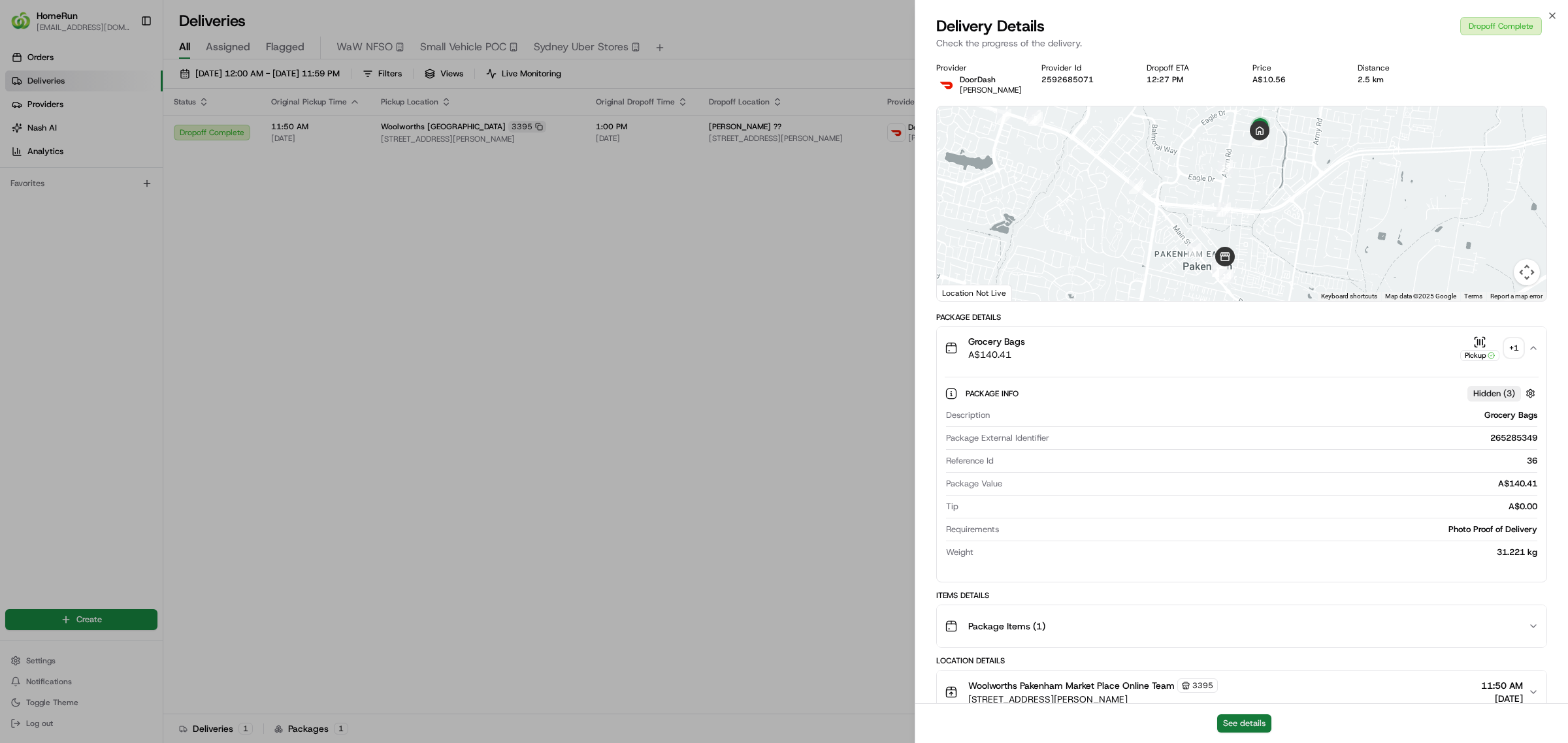
click at [1244, 723] on button "See details" at bounding box center [1244, 724] width 54 height 19
